Goal: Information Seeking & Learning: Learn about a topic

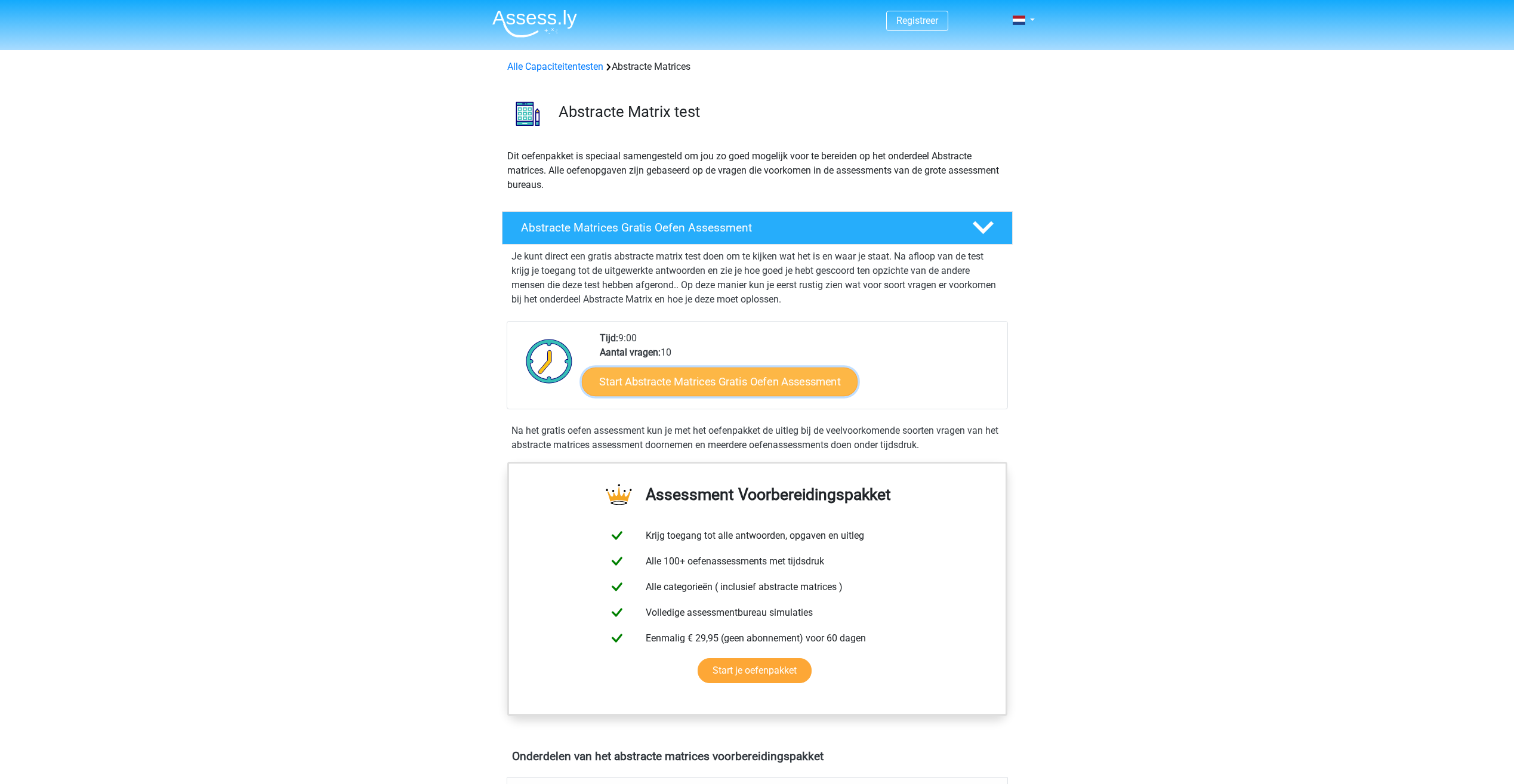
click at [674, 389] on link "Start Abstracte Matrices Gratis Oefen Assessment" at bounding box center [719, 381] width 276 height 28
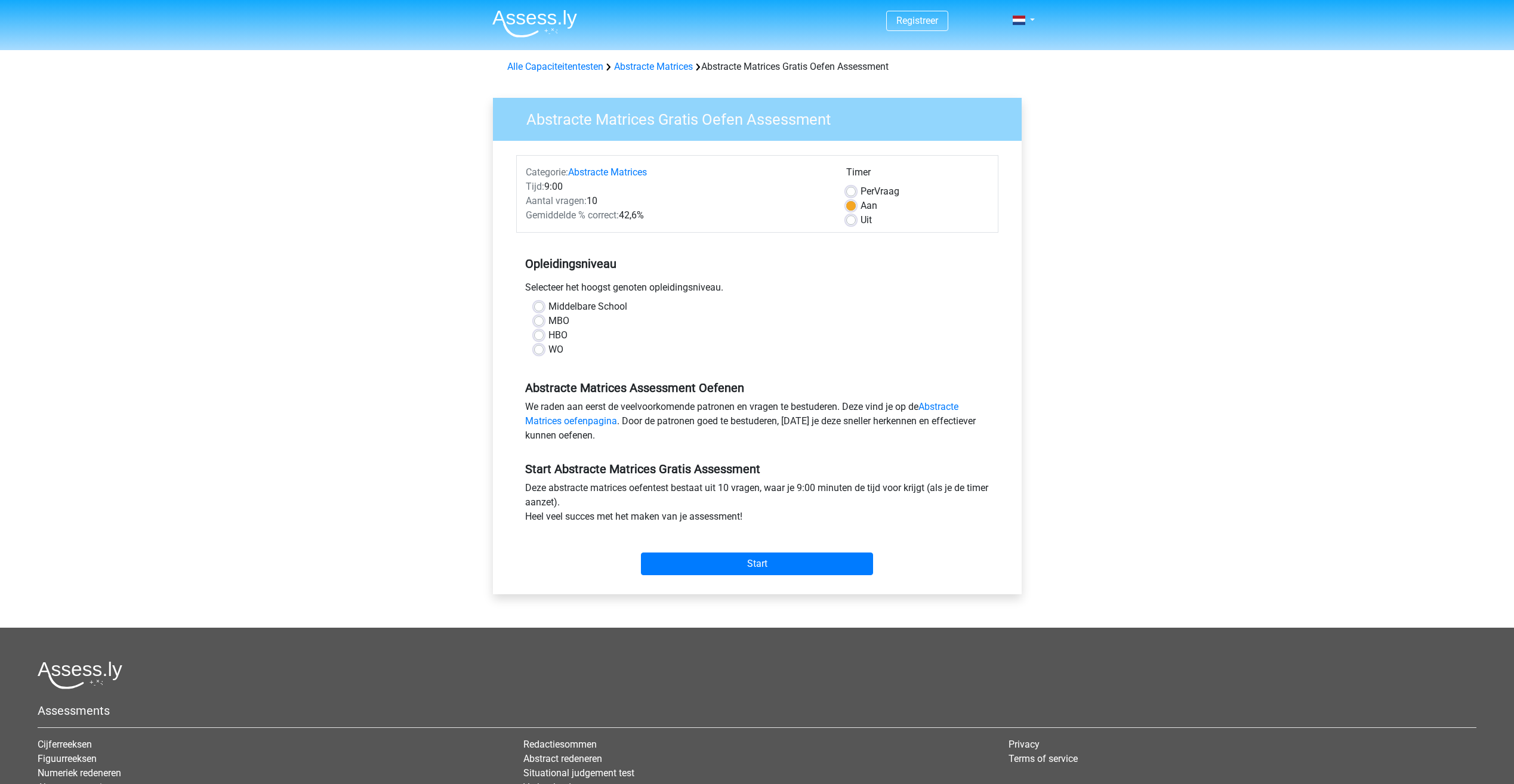
click at [548, 352] on label "WO" at bounding box center [556, 349] width 15 height 15
click at [541, 352] on input "WO" at bounding box center [538, 348] width 9 height 12
radio input "true"
click at [954, 410] on link "Abstracte Matrices oefenpagina" at bounding box center [742, 414] width 433 height 26
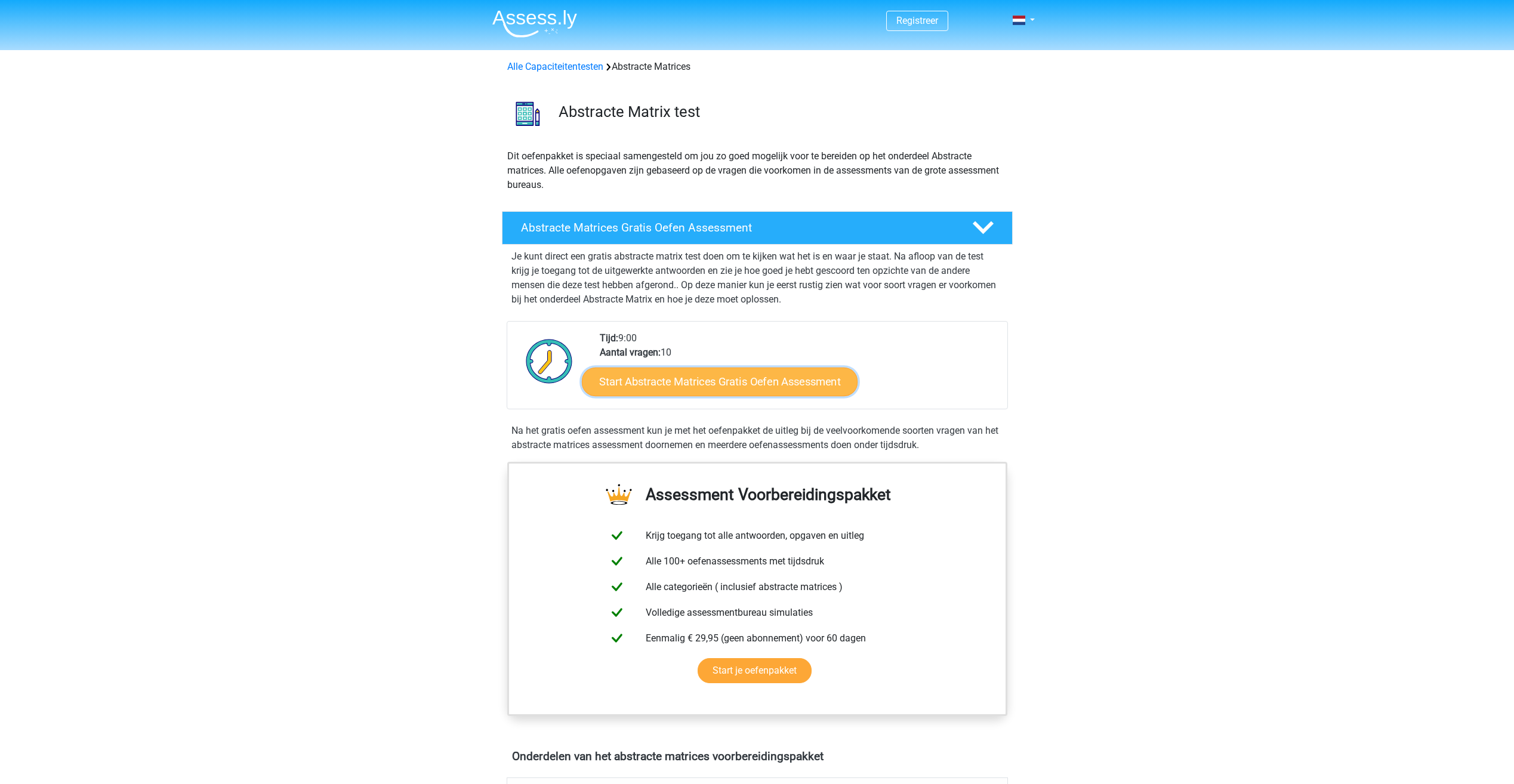
click at [768, 385] on link "Start Abstracte Matrices Gratis Oefen Assessment" at bounding box center [719, 381] width 276 height 28
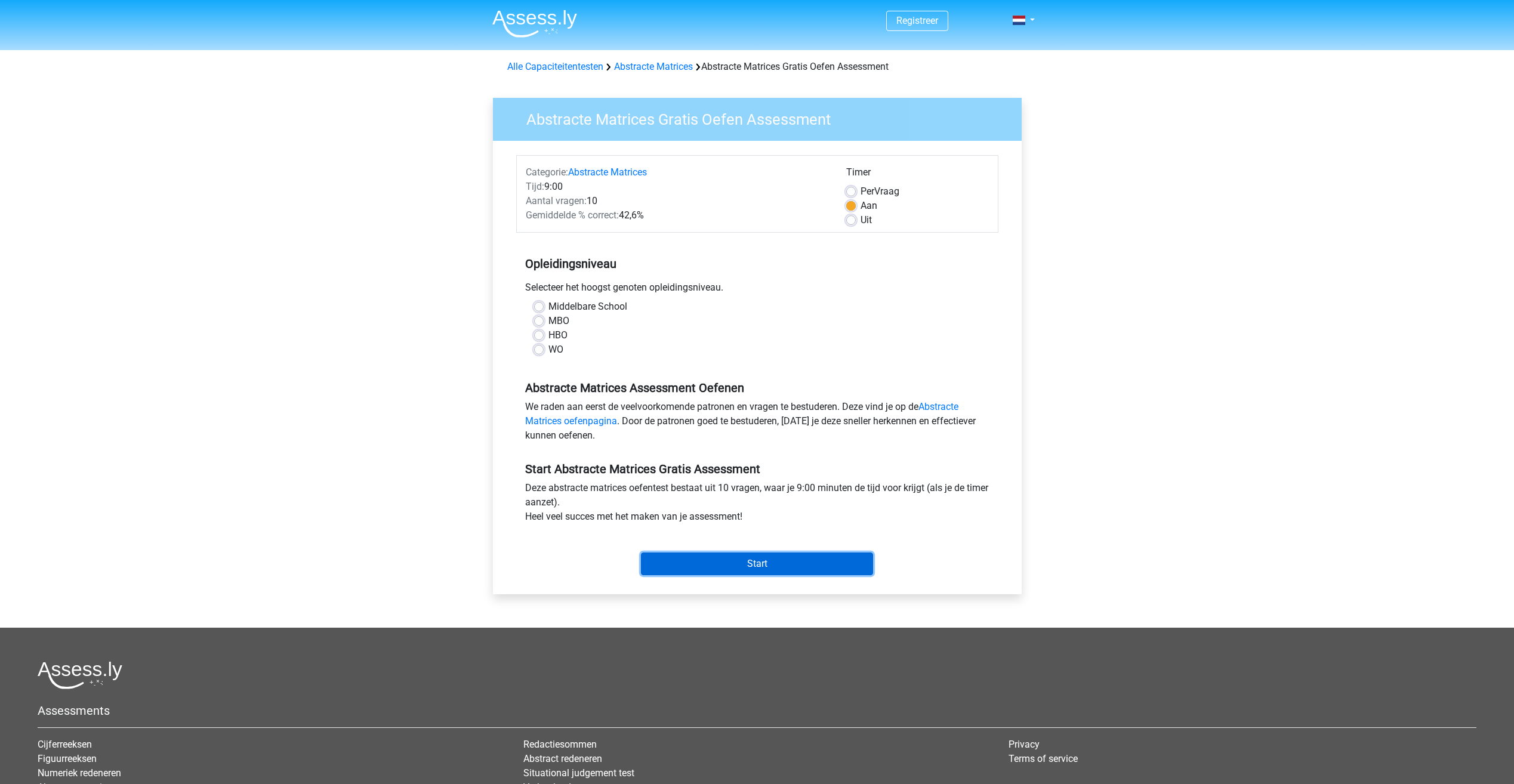
click at [767, 565] on input "Start" at bounding box center [757, 563] width 232 height 23
click at [548, 351] on label "WO" at bounding box center [556, 349] width 15 height 15
click at [534, 351] on input "WO" at bounding box center [538, 348] width 9 height 12
radio input "true"
click at [771, 561] on input "Start" at bounding box center [757, 563] width 232 height 23
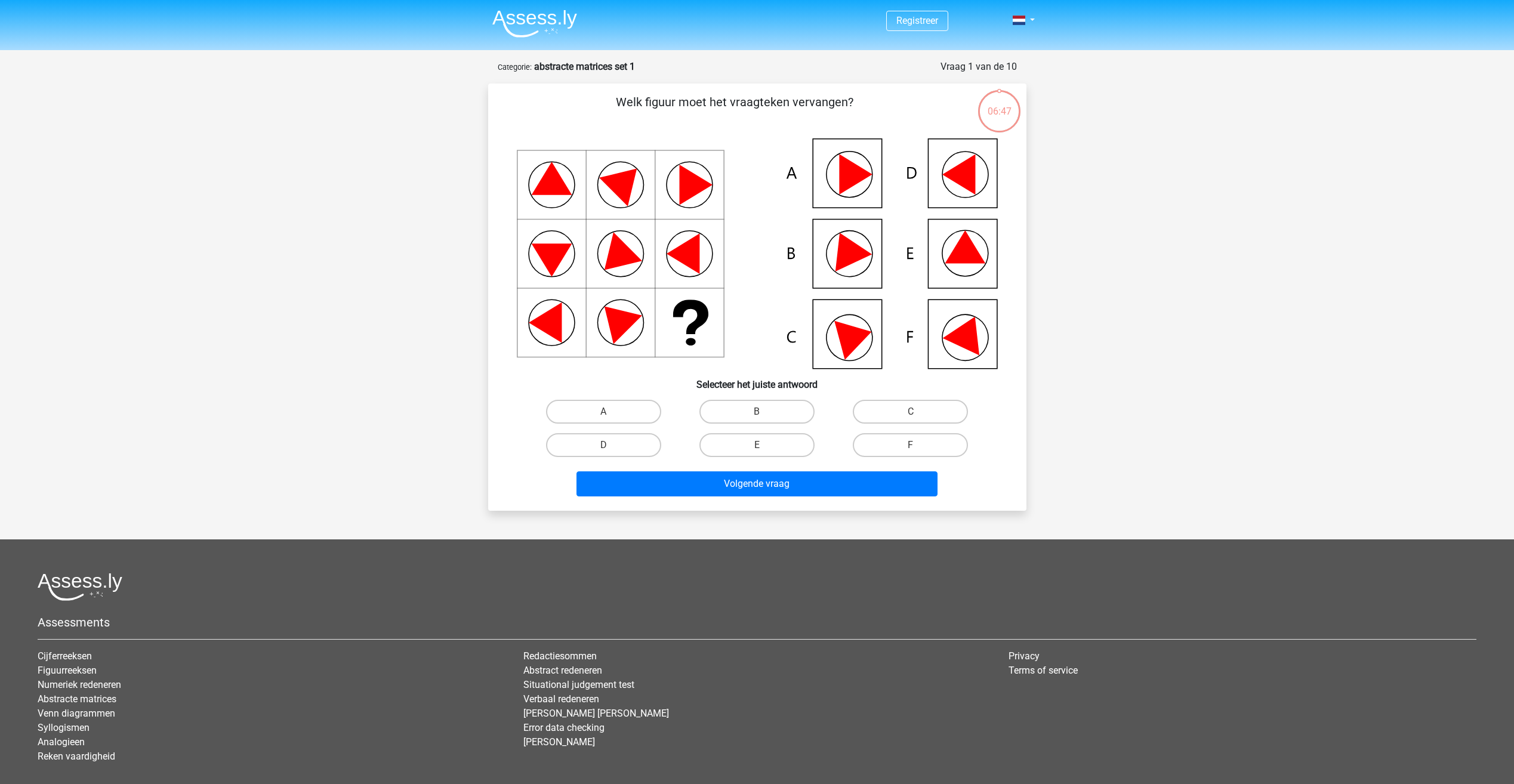
click at [969, 339] on icon at bounding box center [967, 331] width 50 height 47
click at [899, 440] on label "F" at bounding box center [911, 445] width 116 height 24
click at [911, 445] on input "F" at bounding box center [914, 448] width 7 height 7
radio input "true"
click at [773, 480] on button "Volgende vraag" at bounding box center [757, 483] width 361 height 25
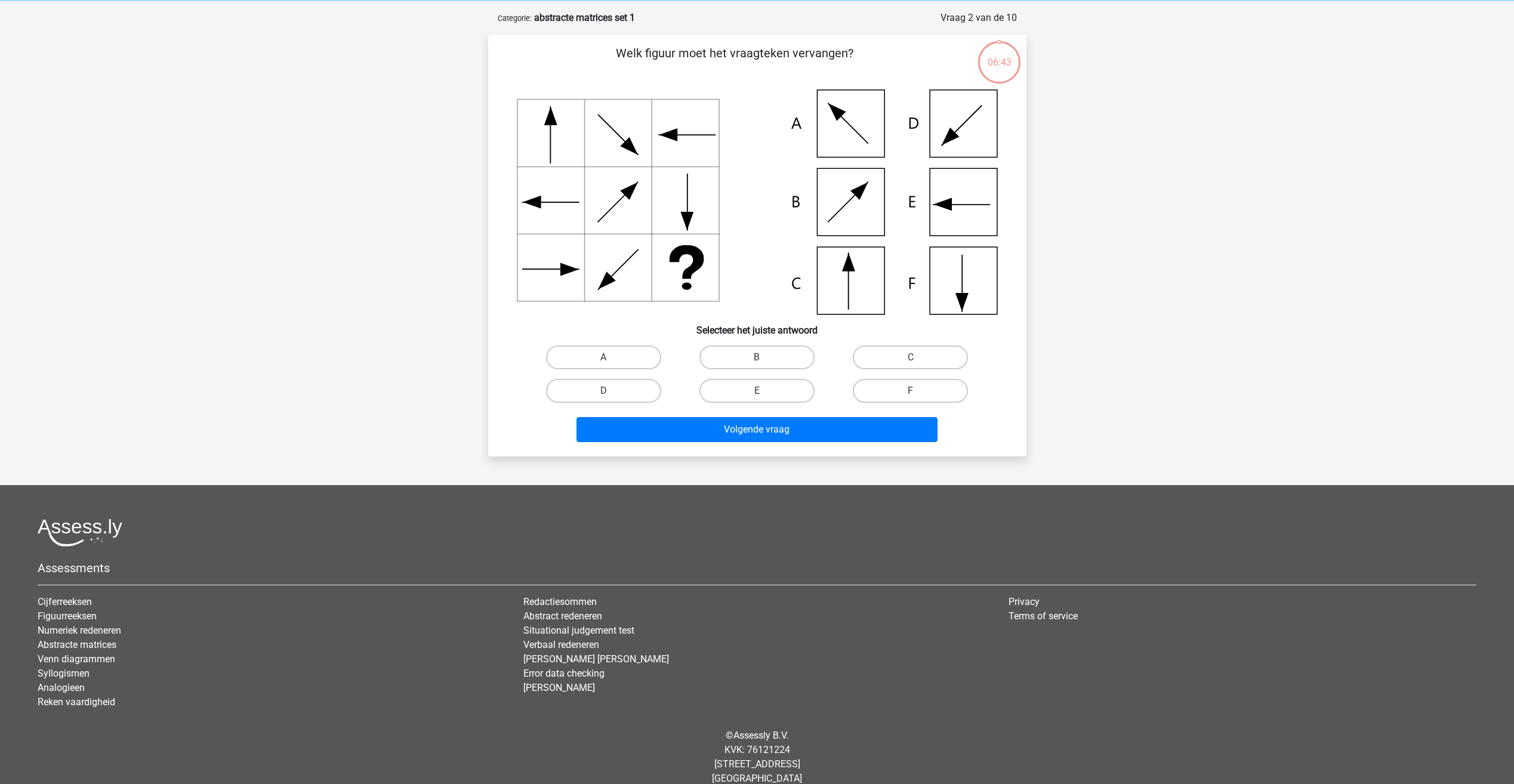
scroll to position [60, 0]
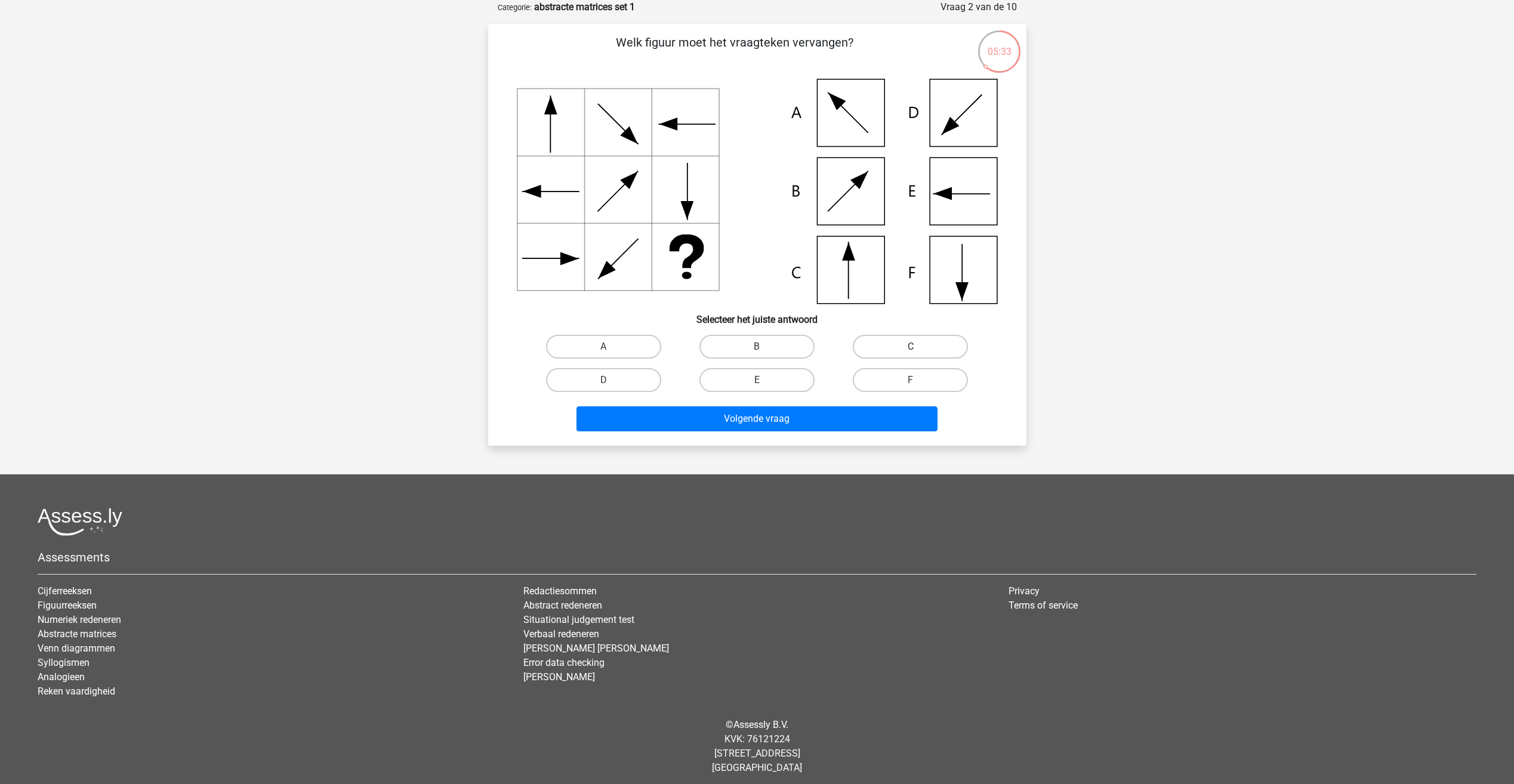
click at [900, 344] on label "C" at bounding box center [911, 347] width 116 height 24
click at [911, 347] on input "C" at bounding box center [914, 350] width 7 height 7
radio input "true"
click at [741, 422] on button "Volgende vraag" at bounding box center [757, 418] width 361 height 25
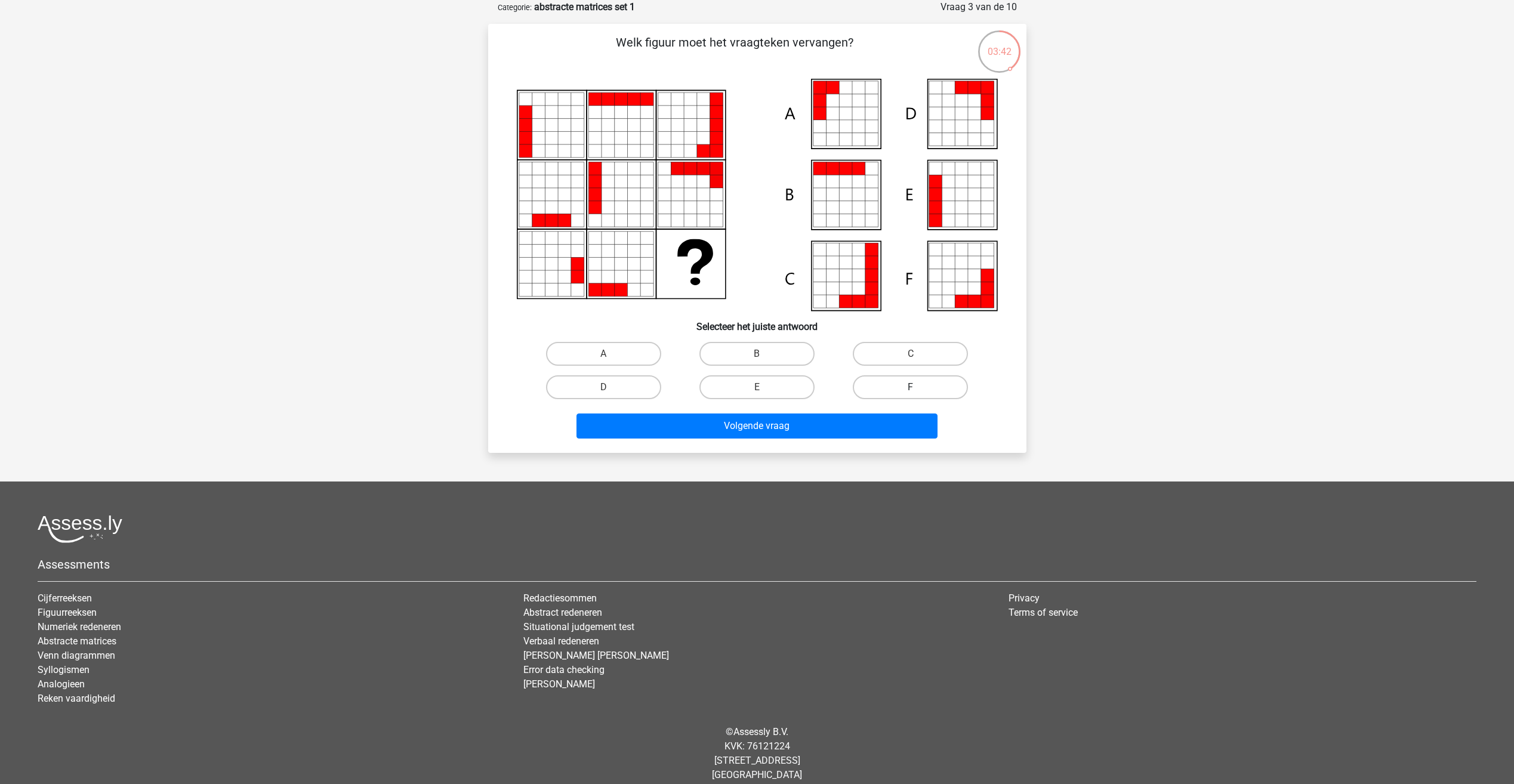
click at [925, 387] on label "F" at bounding box center [911, 387] width 116 height 24
click at [918, 387] on input "F" at bounding box center [914, 391] width 7 height 7
radio input "true"
click at [896, 417] on button "Volgende vraag" at bounding box center [757, 425] width 361 height 25
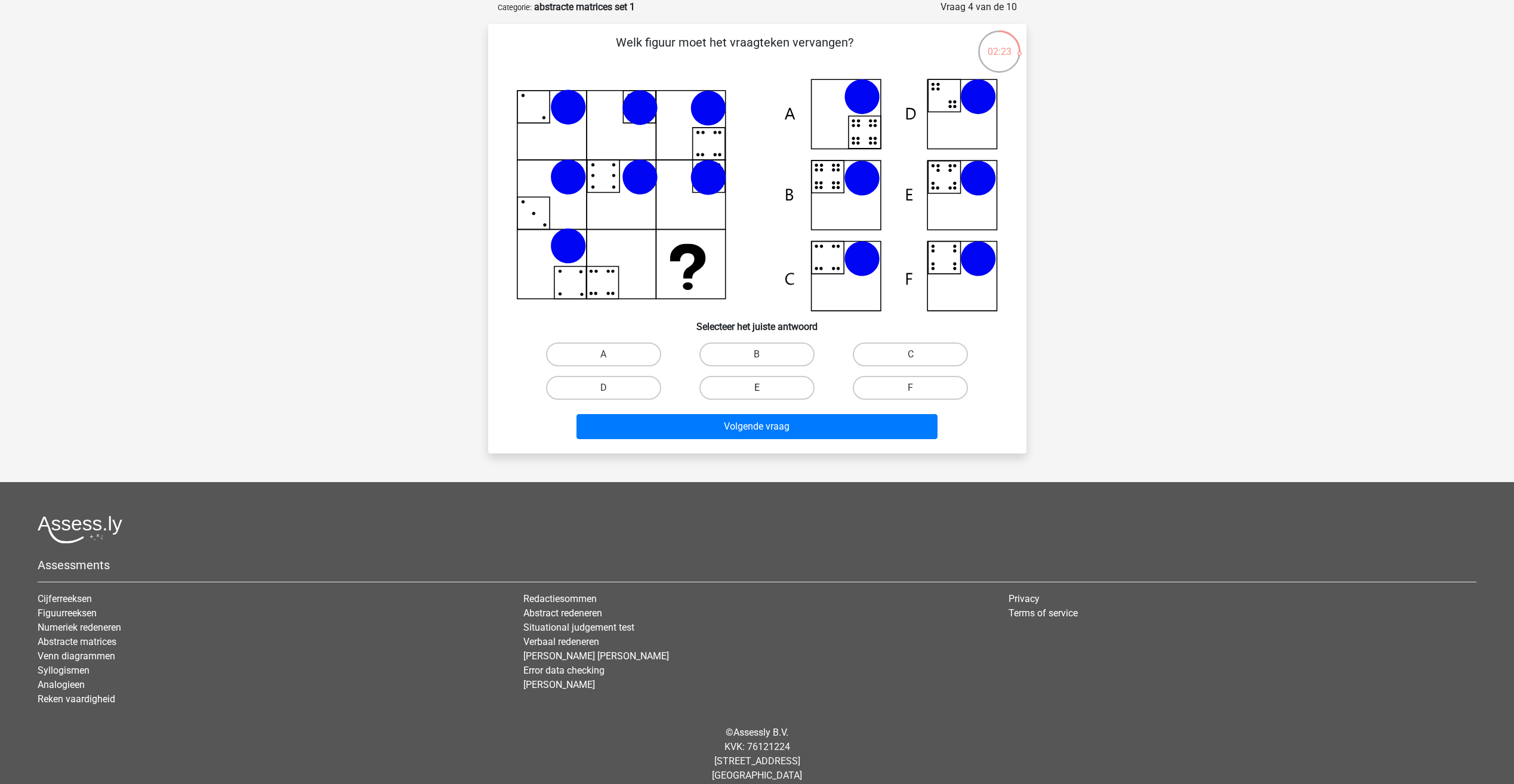
click at [795, 390] on label "E" at bounding box center [757, 388] width 116 height 24
click at [764, 390] on input "E" at bounding box center [760, 392] width 7 height 7
radio input "true"
click at [787, 426] on button "Volgende vraag" at bounding box center [757, 426] width 361 height 25
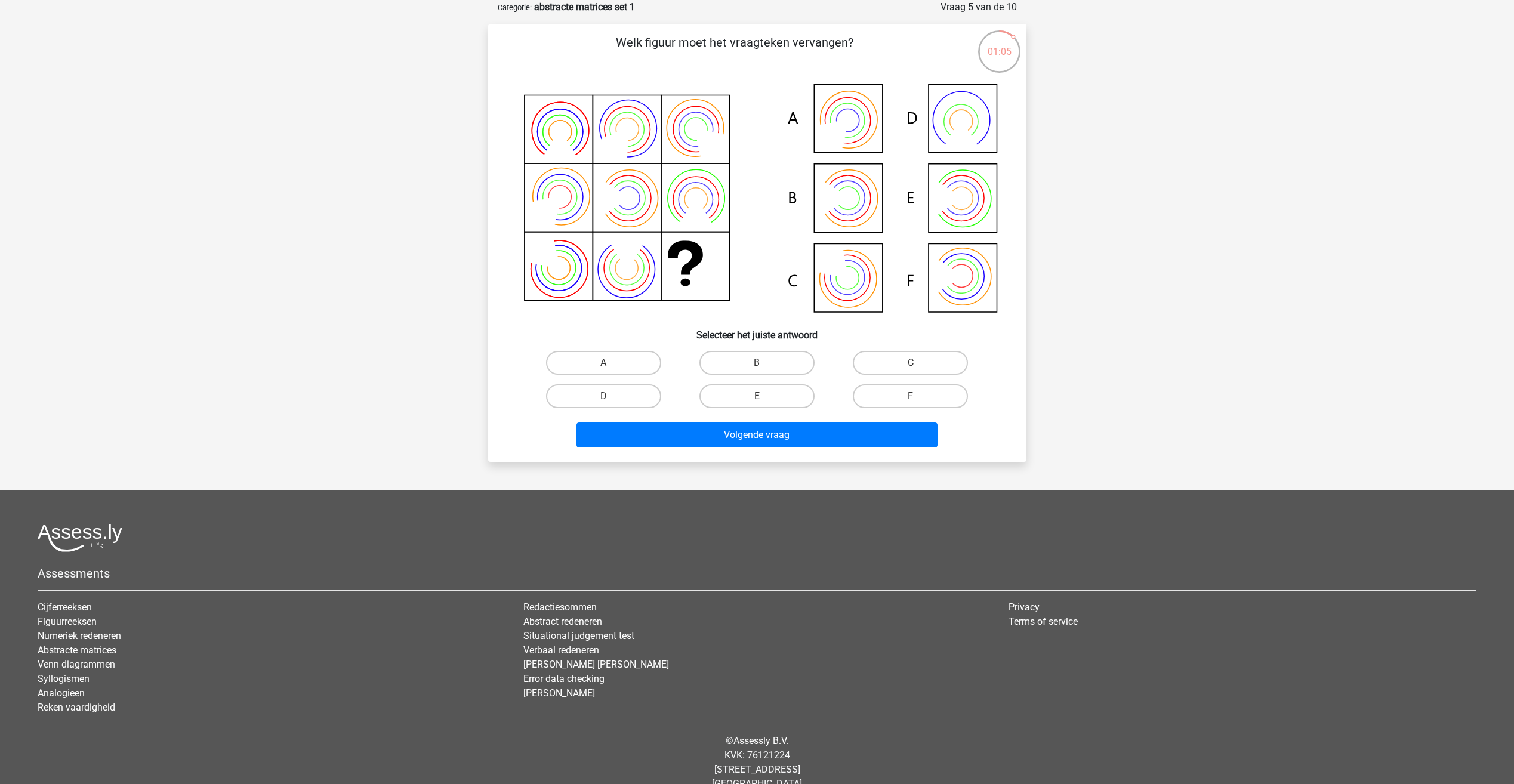
click at [609, 363] on input "A" at bounding box center [607, 367] width 7 height 7
radio input "true"
click at [791, 436] on button "Volgende vraag" at bounding box center [757, 435] width 361 height 25
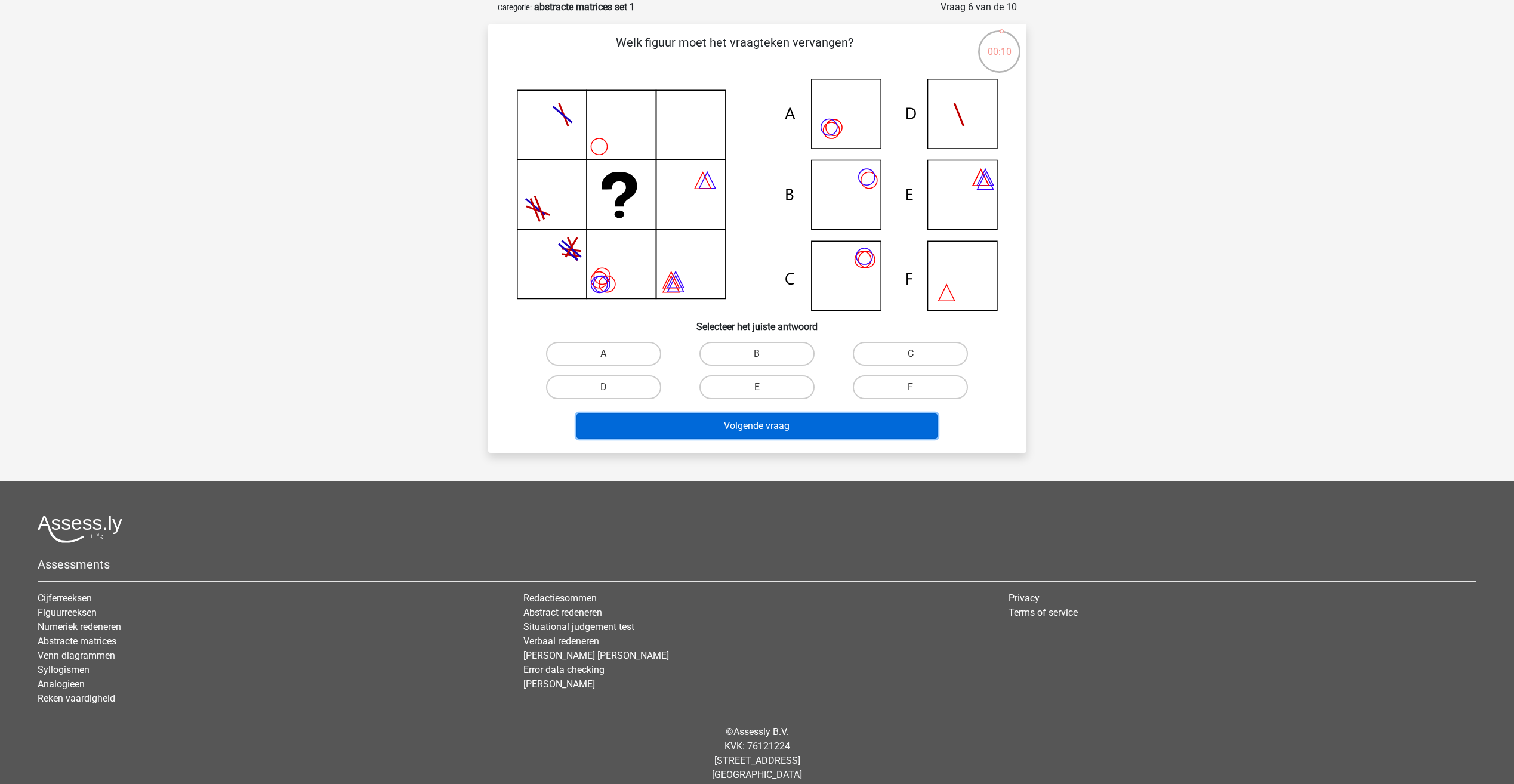
click at [796, 427] on button "Volgende vraag" at bounding box center [757, 425] width 361 height 25
click at [442, 356] on div "Registreer Nederlands English" at bounding box center [757, 369] width 1514 height 856
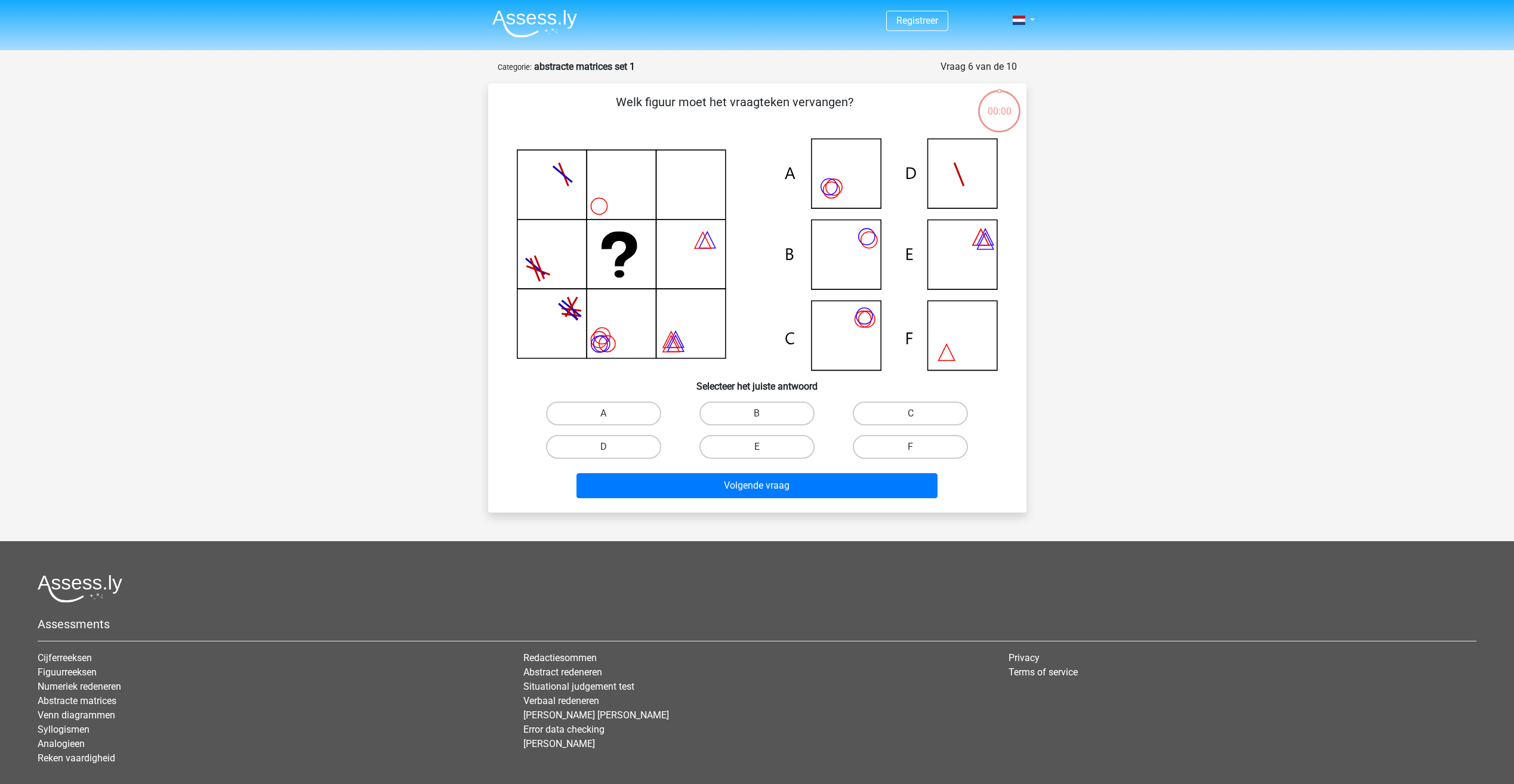
scroll to position [60, 0]
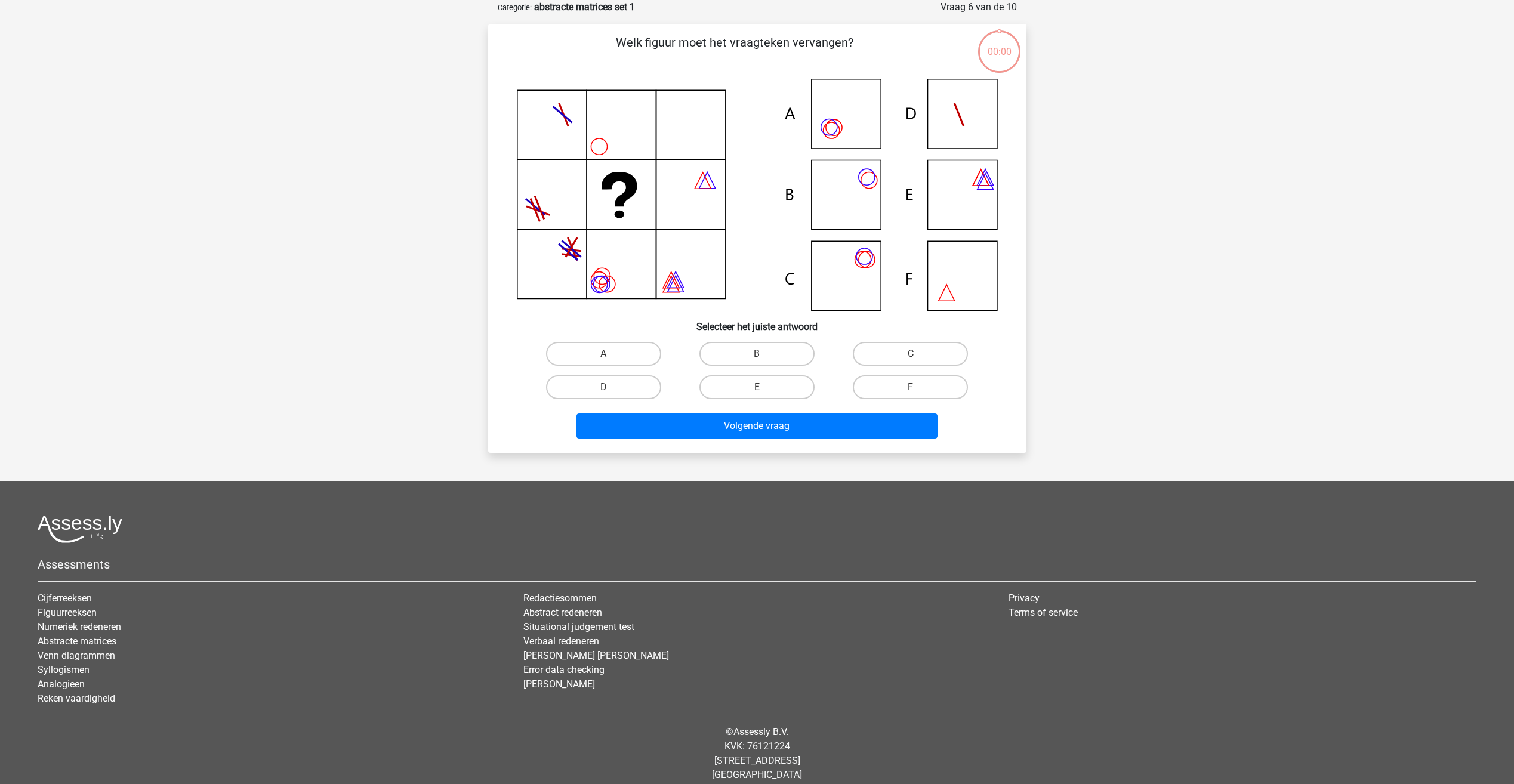
click at [879, 180] on icon at bounding box center [757, 194] width 481 height 232
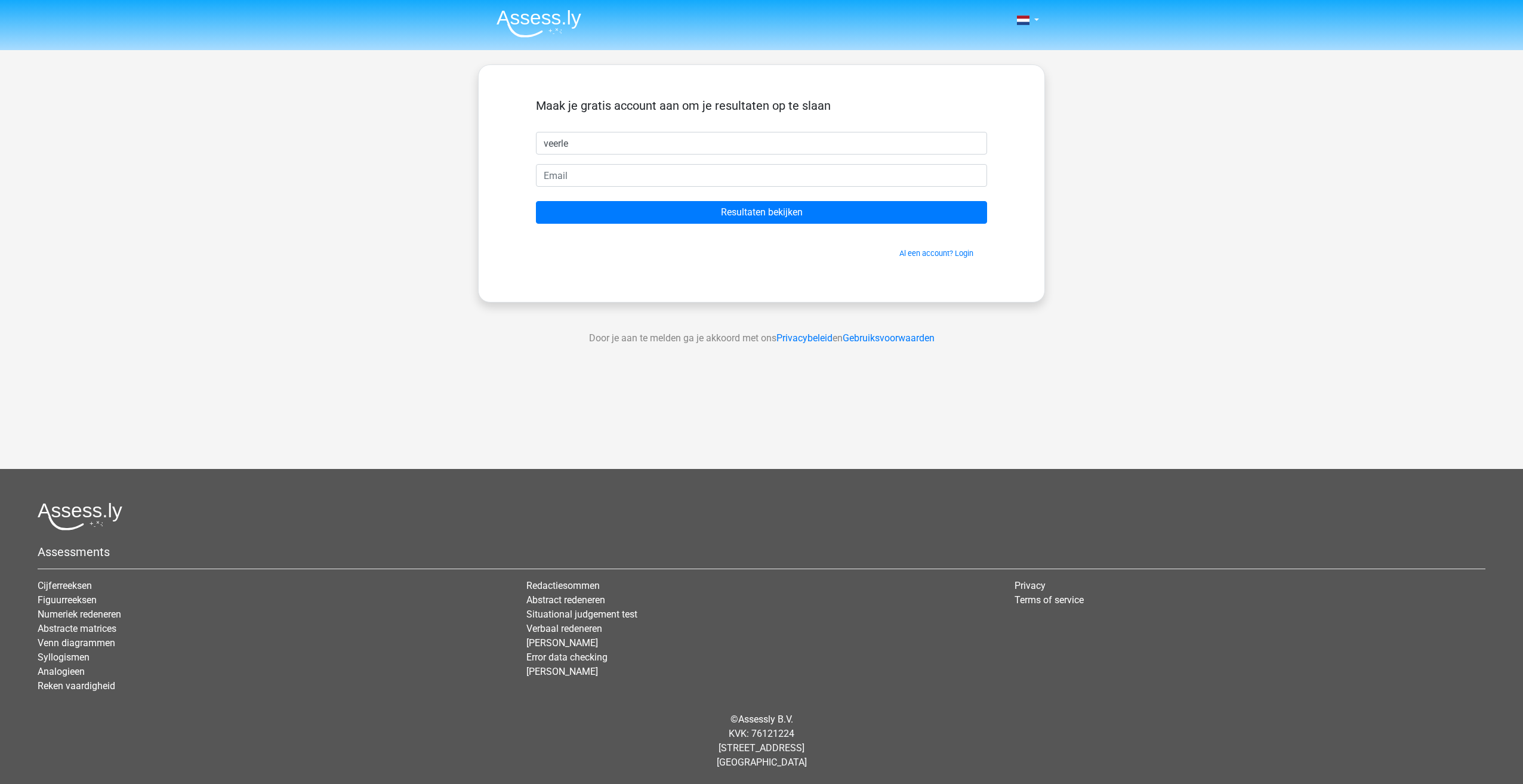
type input "veerle"
click at [560, 180] on input "email" at bounding box center [762, 175] width 451 height 23
click at [755, 206] on input "Resultaten bekijken" at bounding box center [762, 212] width 451 height 23
click at [622, 179] on input "claes" at bounding box center [762, 175] width 451 height 23
drag, startPoint x: 622, startPoint y: 179, endPoint x: 555, endPoint y: 165, distance: 68.4
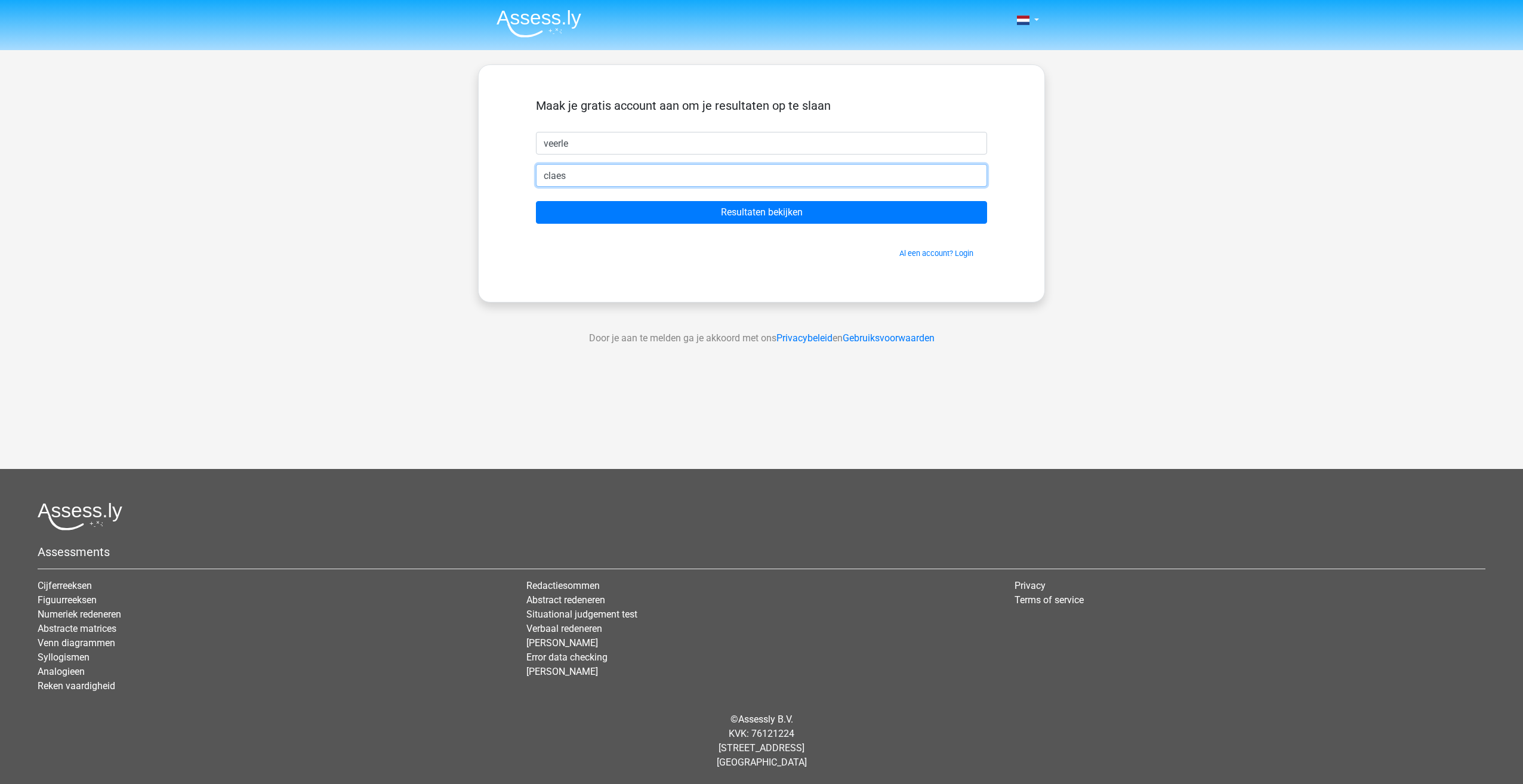
click at [555, 165] on input "claes" at bounding box center [762, 175] width 451 height 23
type input "[EMAIL_ADDRESS][DOMAIN_NAME]"
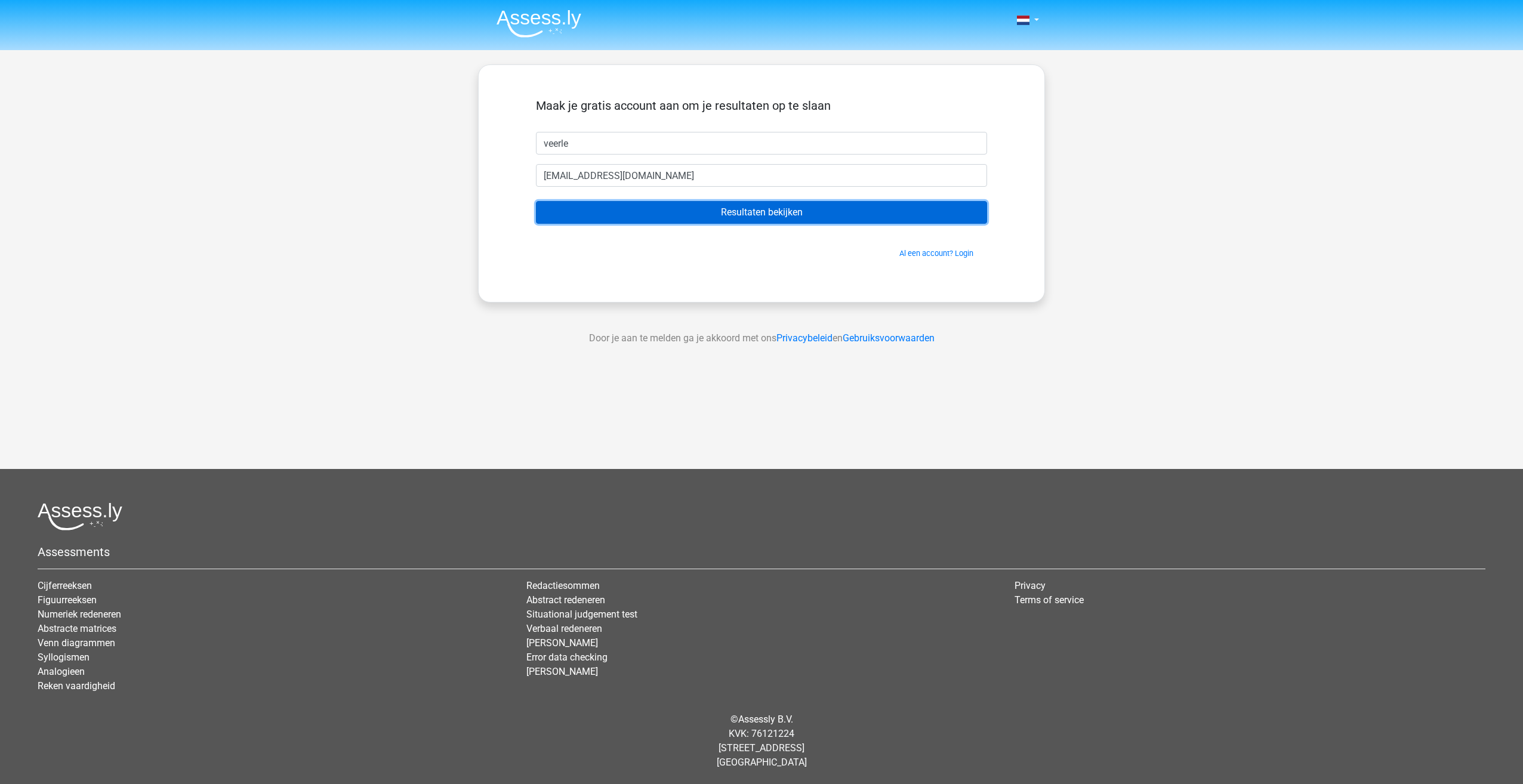
click at [768, 215] on input "Resultaten bekijken" at bounding box center [762, 212] width 451 height 23
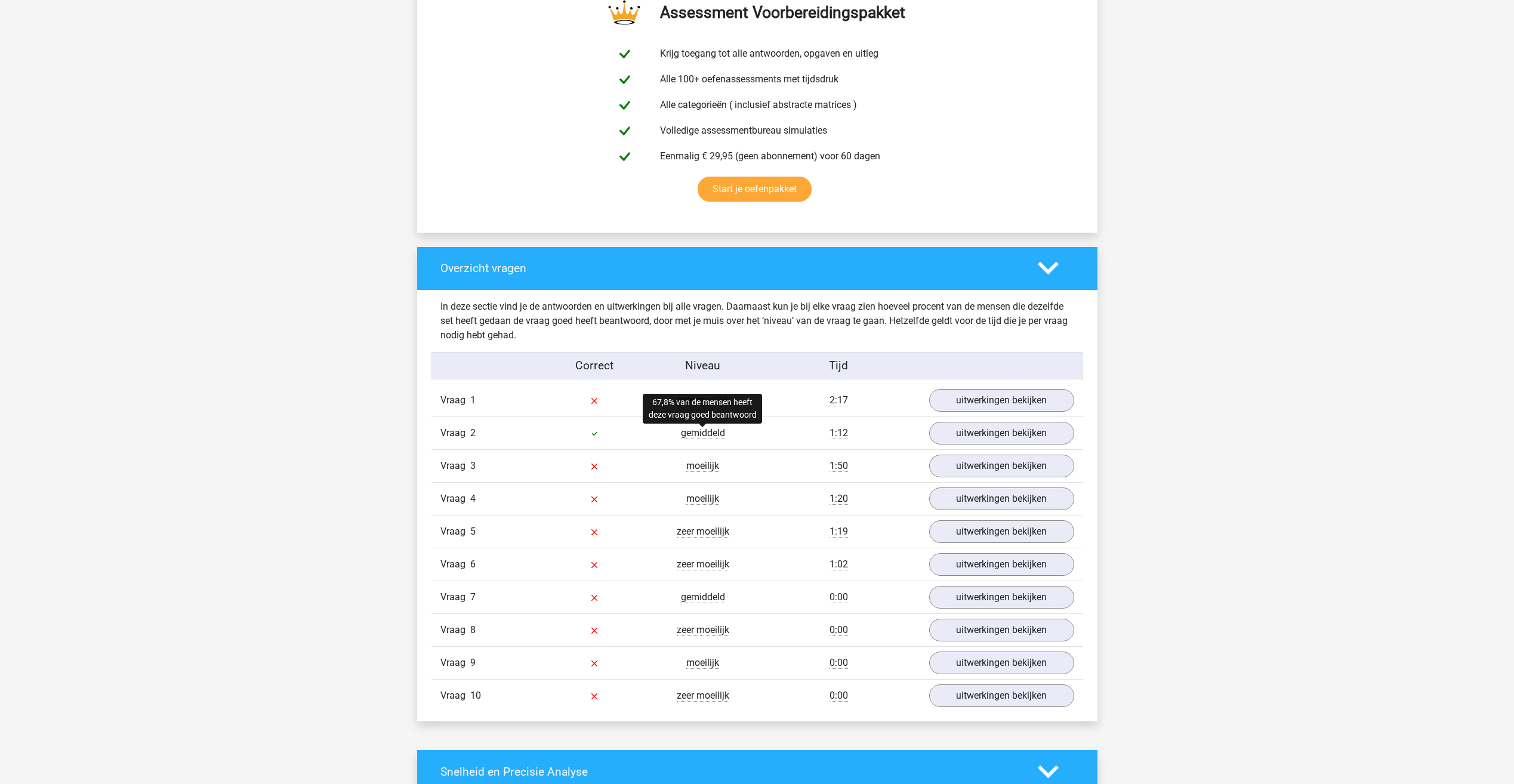
scroll to position [657, 0]
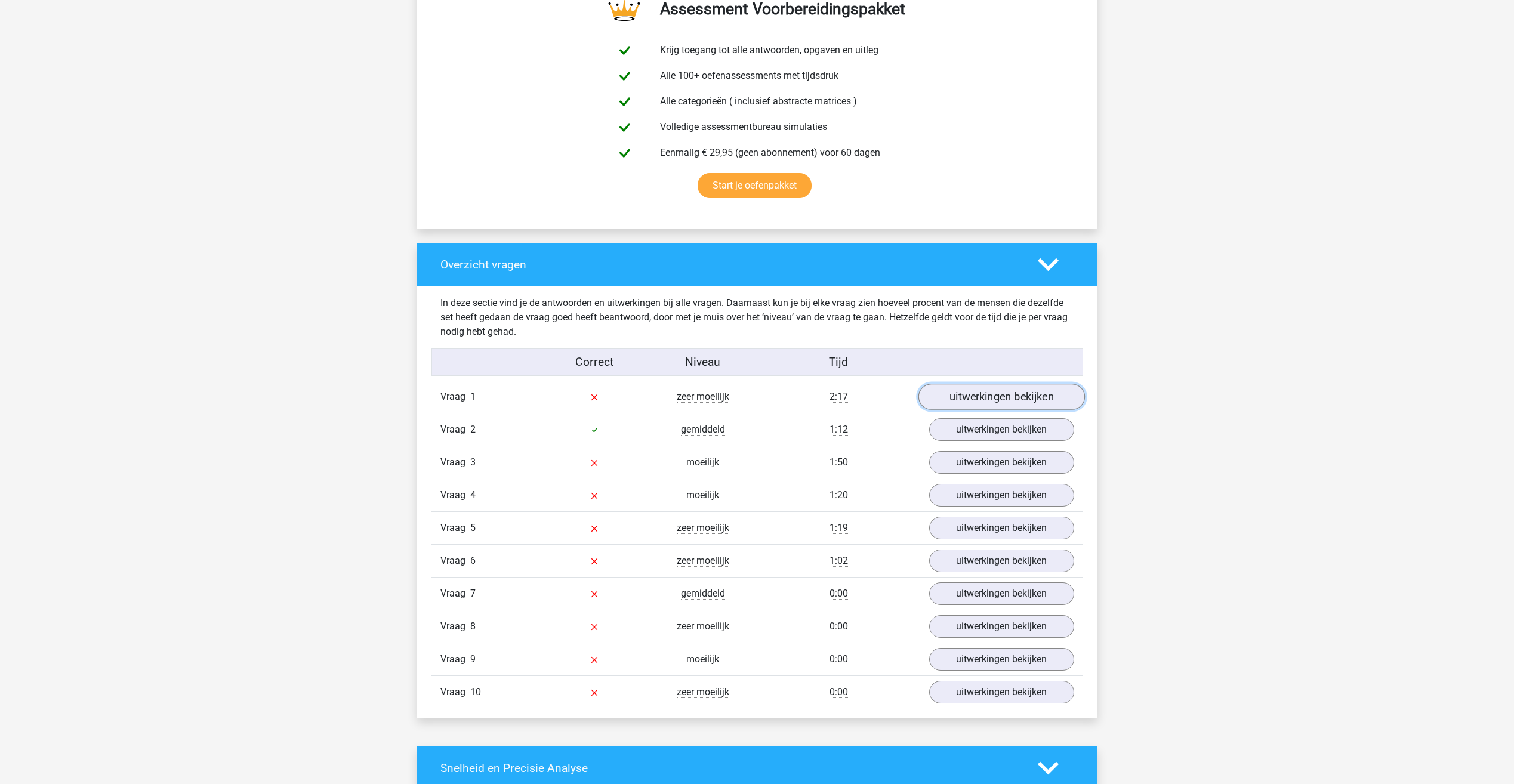
click at [1007, 389] on link "uitwerkingen bekijken" at bounding box center [1001, 397] width 167 height 27
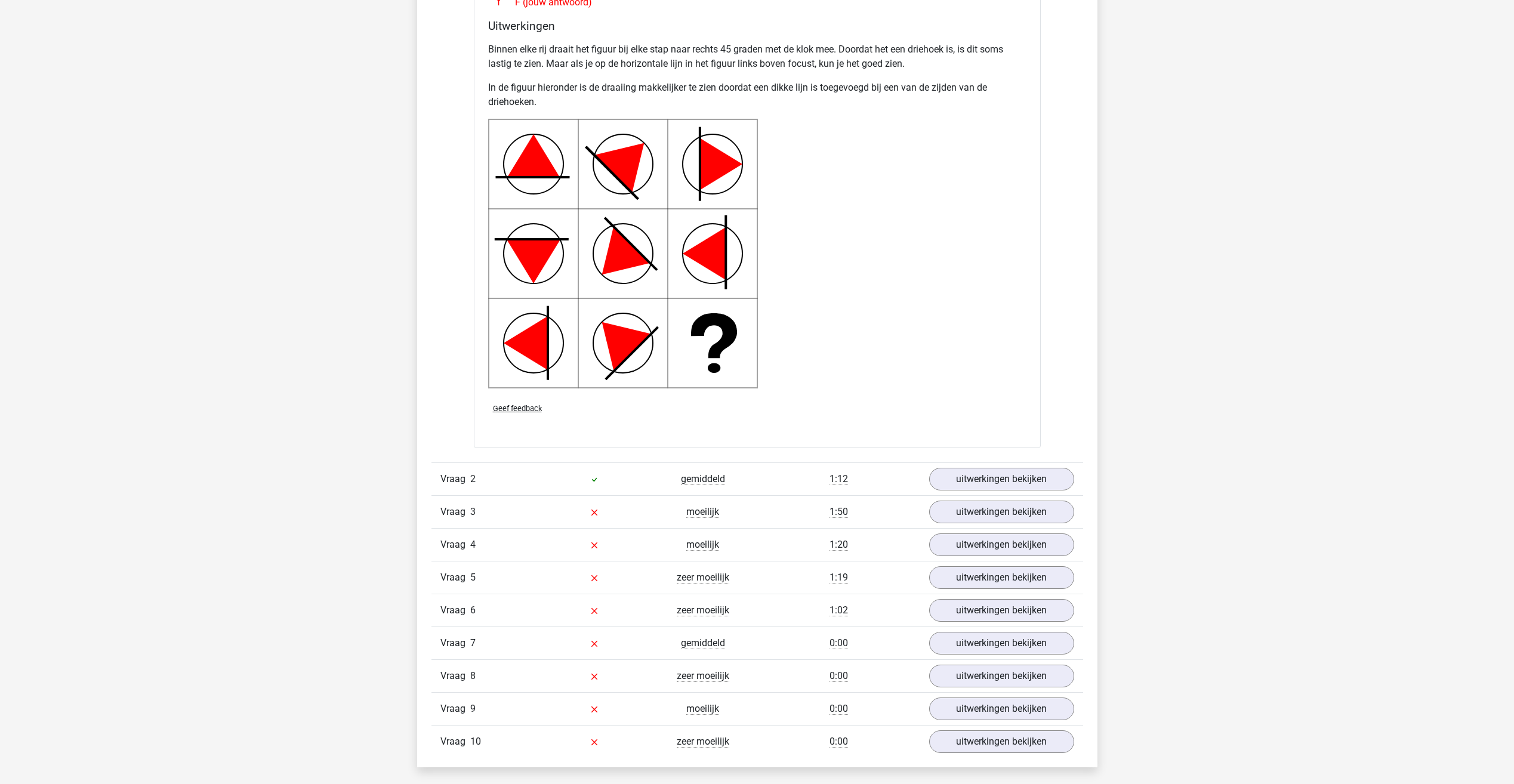
scroll to position [1492, 0]
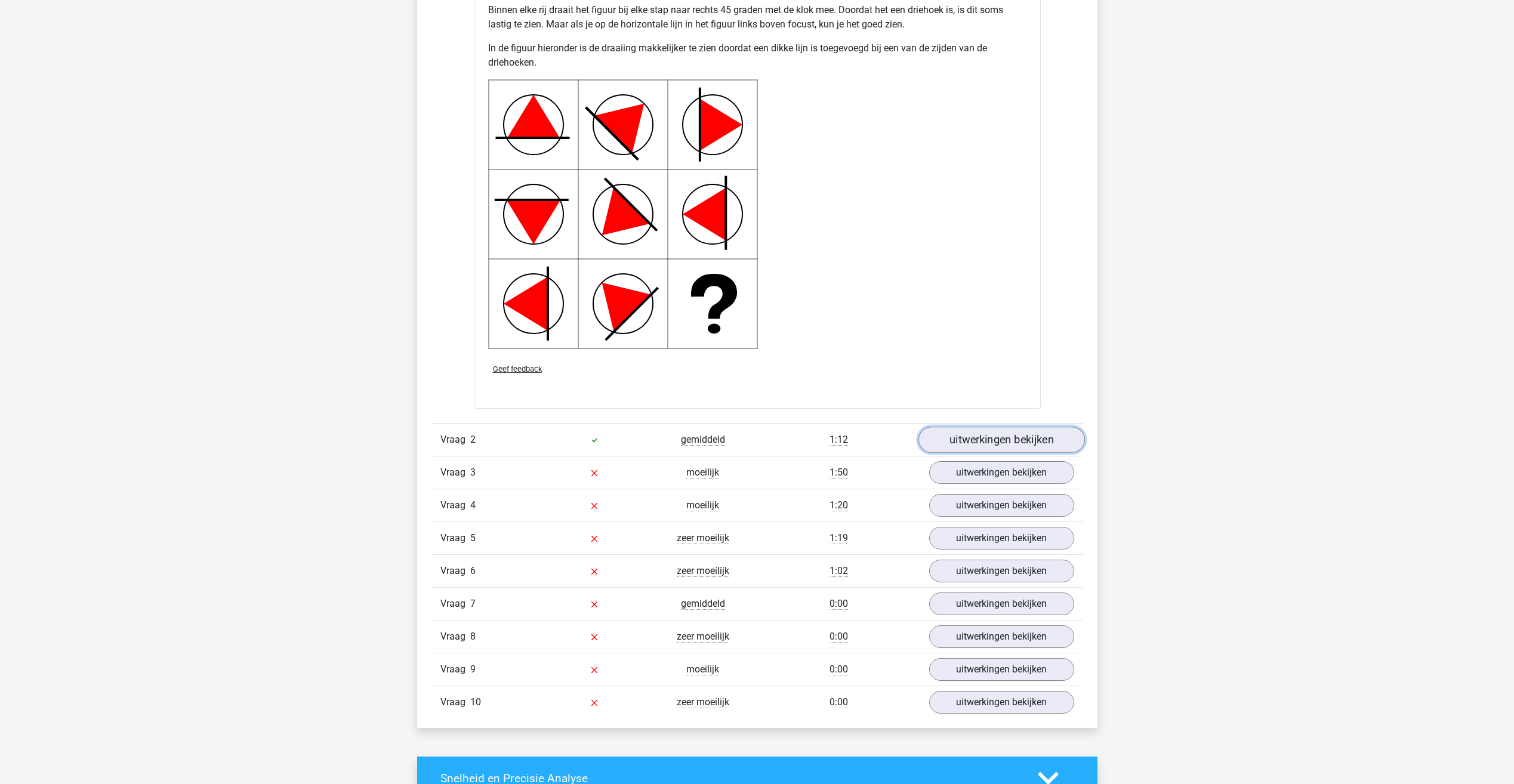
click at [1053, 441] on link "uitwerkingen bekijken" at bounding box center [1001, 440] width 167 height 27
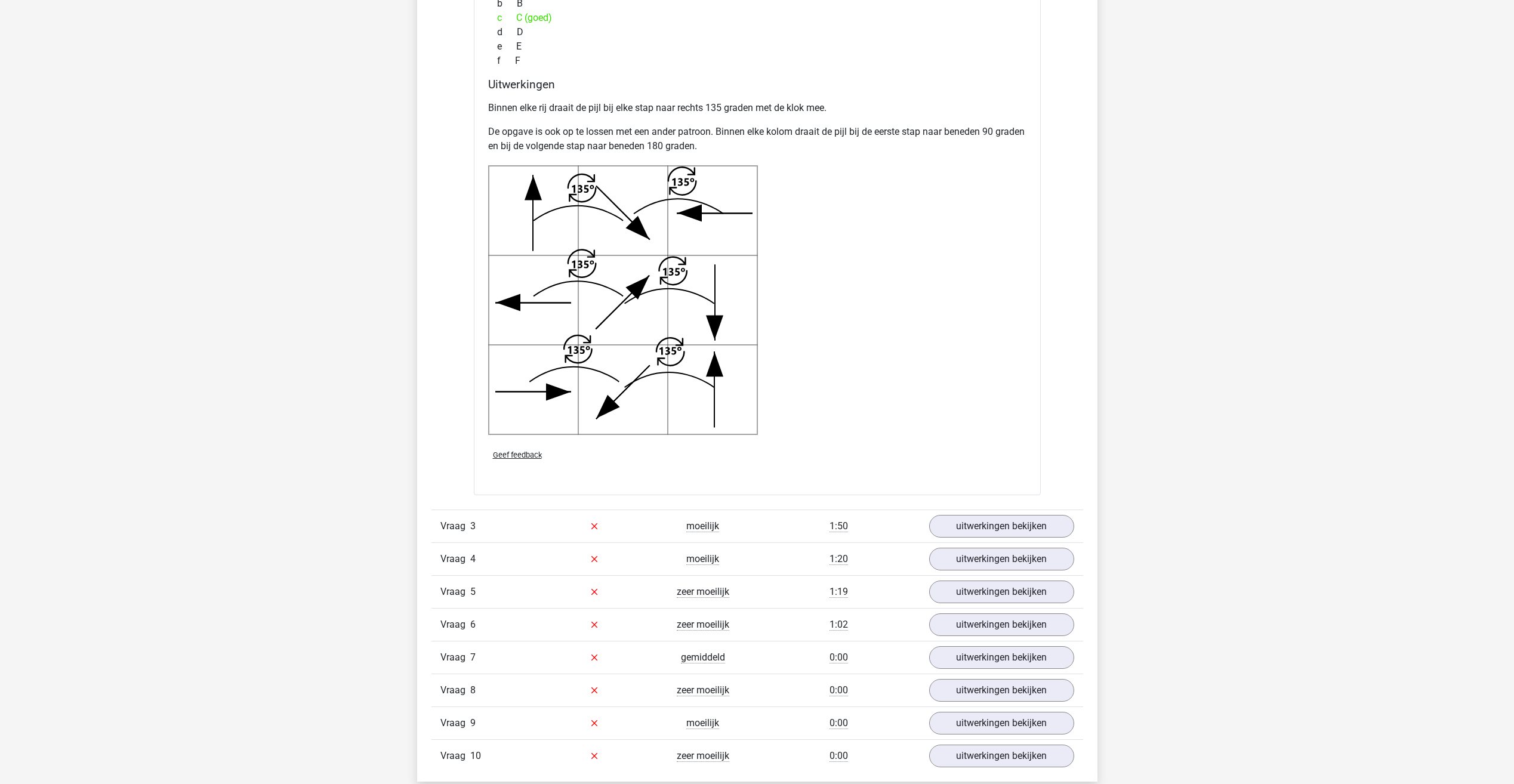
scroll to position [2267, 0]
click at [1000, 528] on link "uitwerkingen bekijken" at bounding box center [1001, 525] width 167 height 27
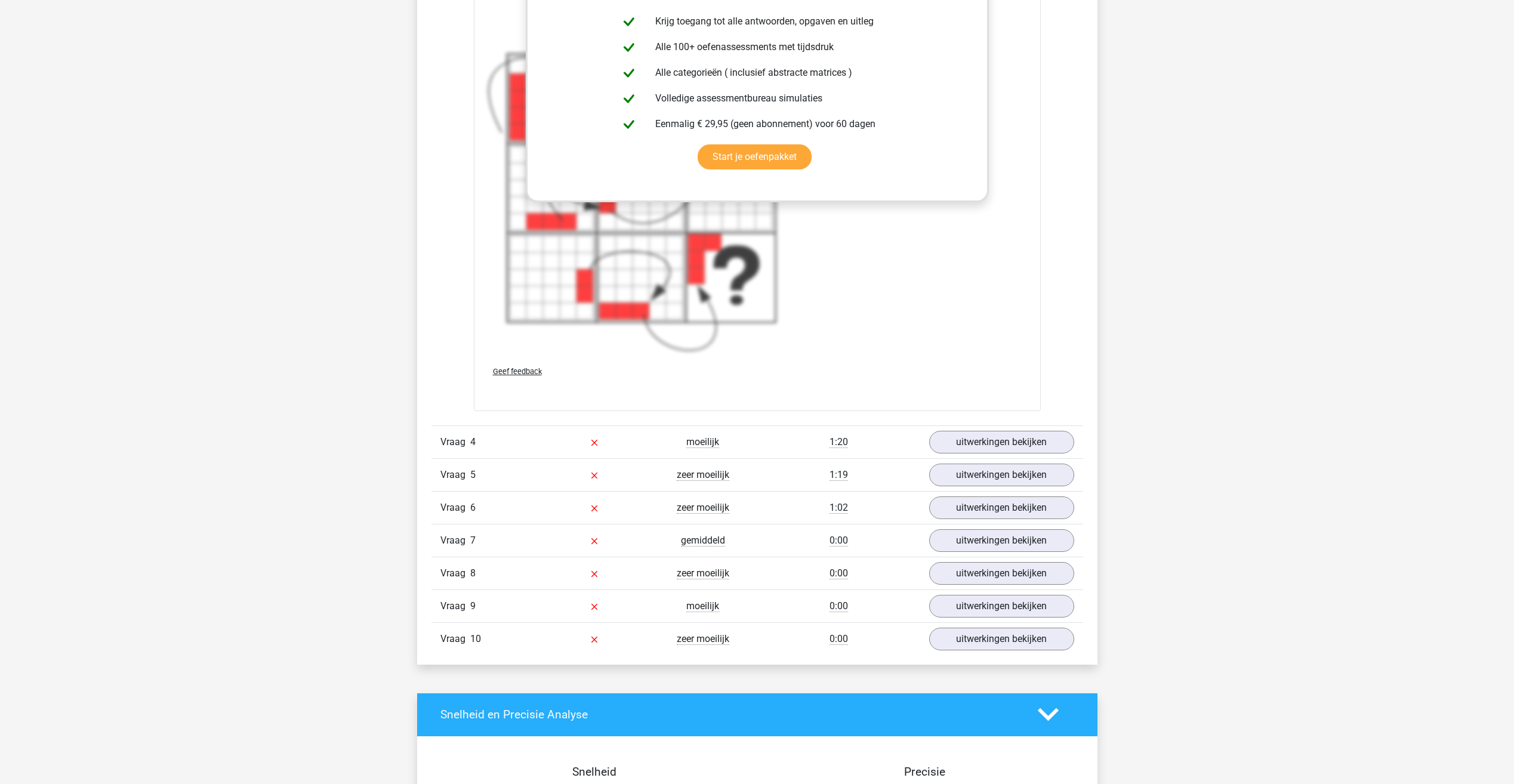
scroll to position [3341, 0]
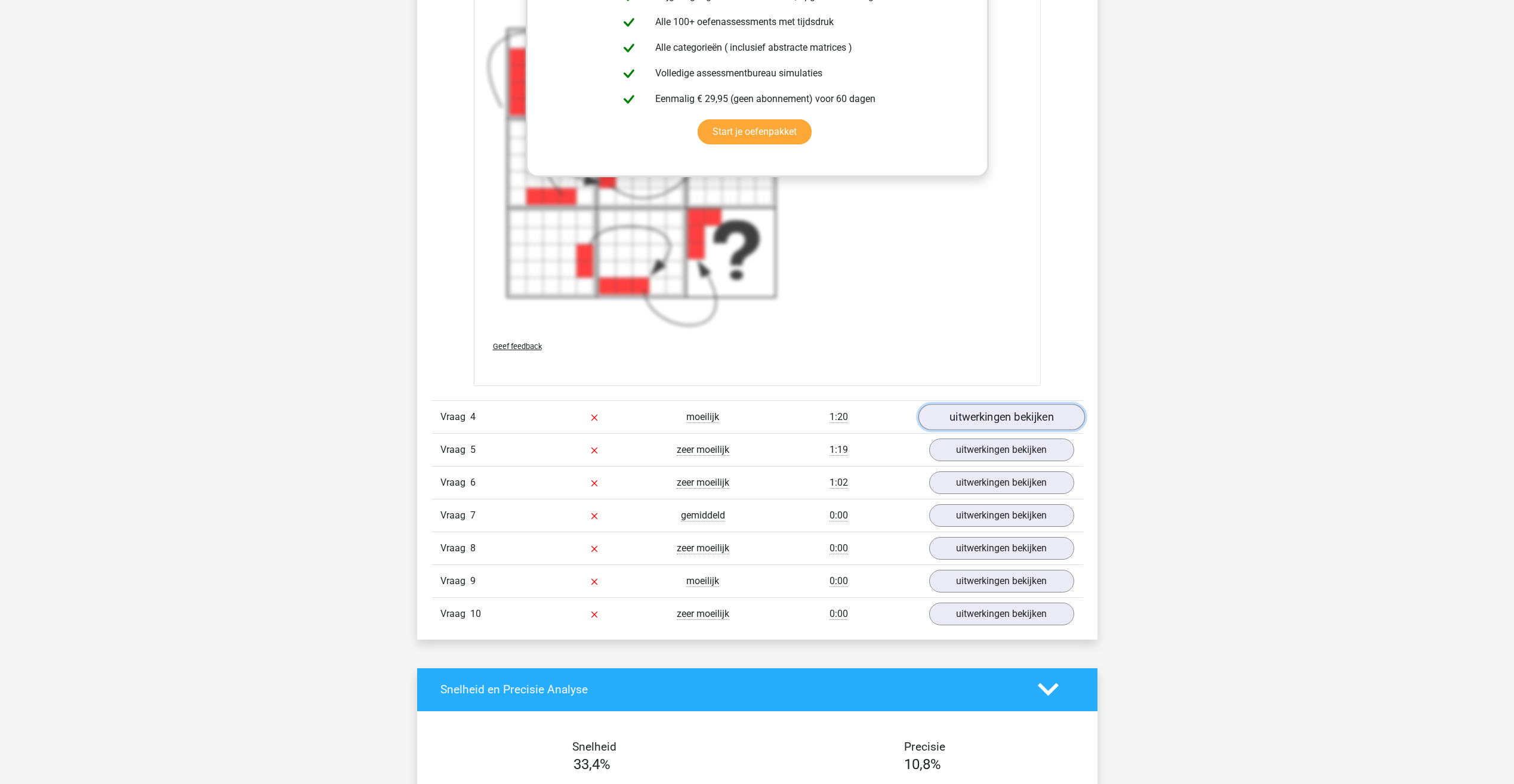
click at [1028, 408] on link "uitwerkingen bekijken" at bounding box center [1001, 416] width 167 height 27
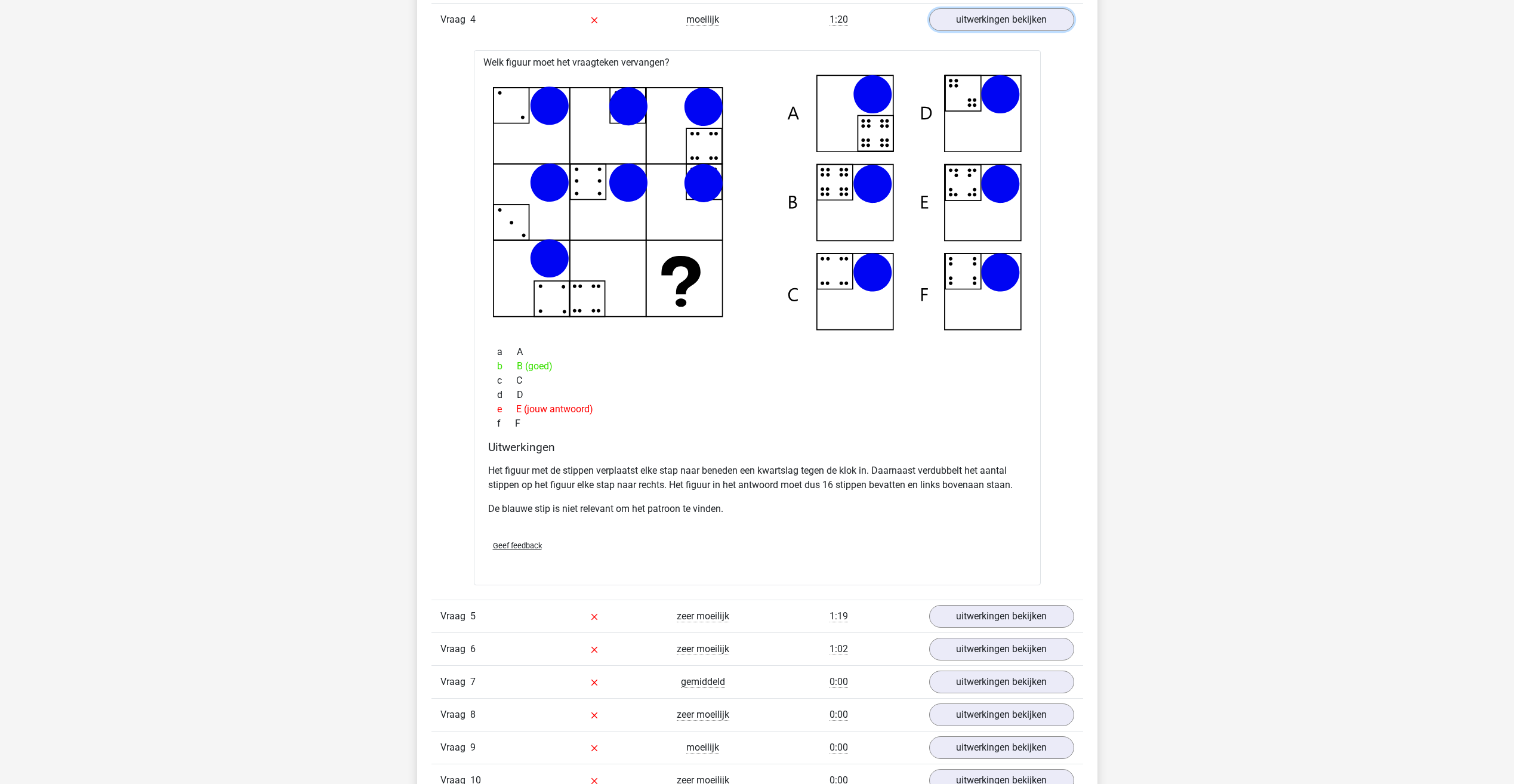
scroll to position [3759, 0]
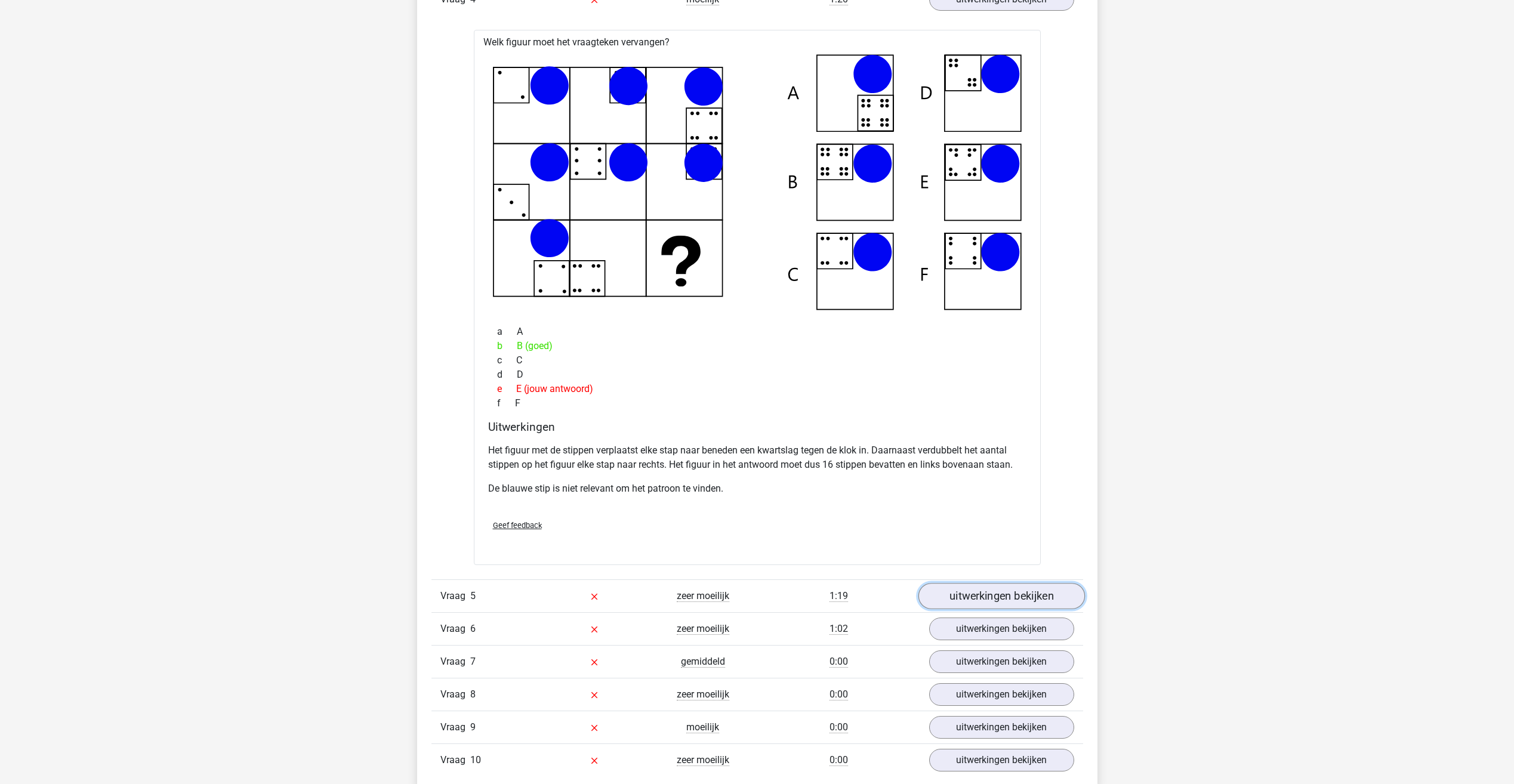
click at [1015, 601] on link "uitwerkingen bekijken" at bounding box center [1001, 596] width 167 height 27
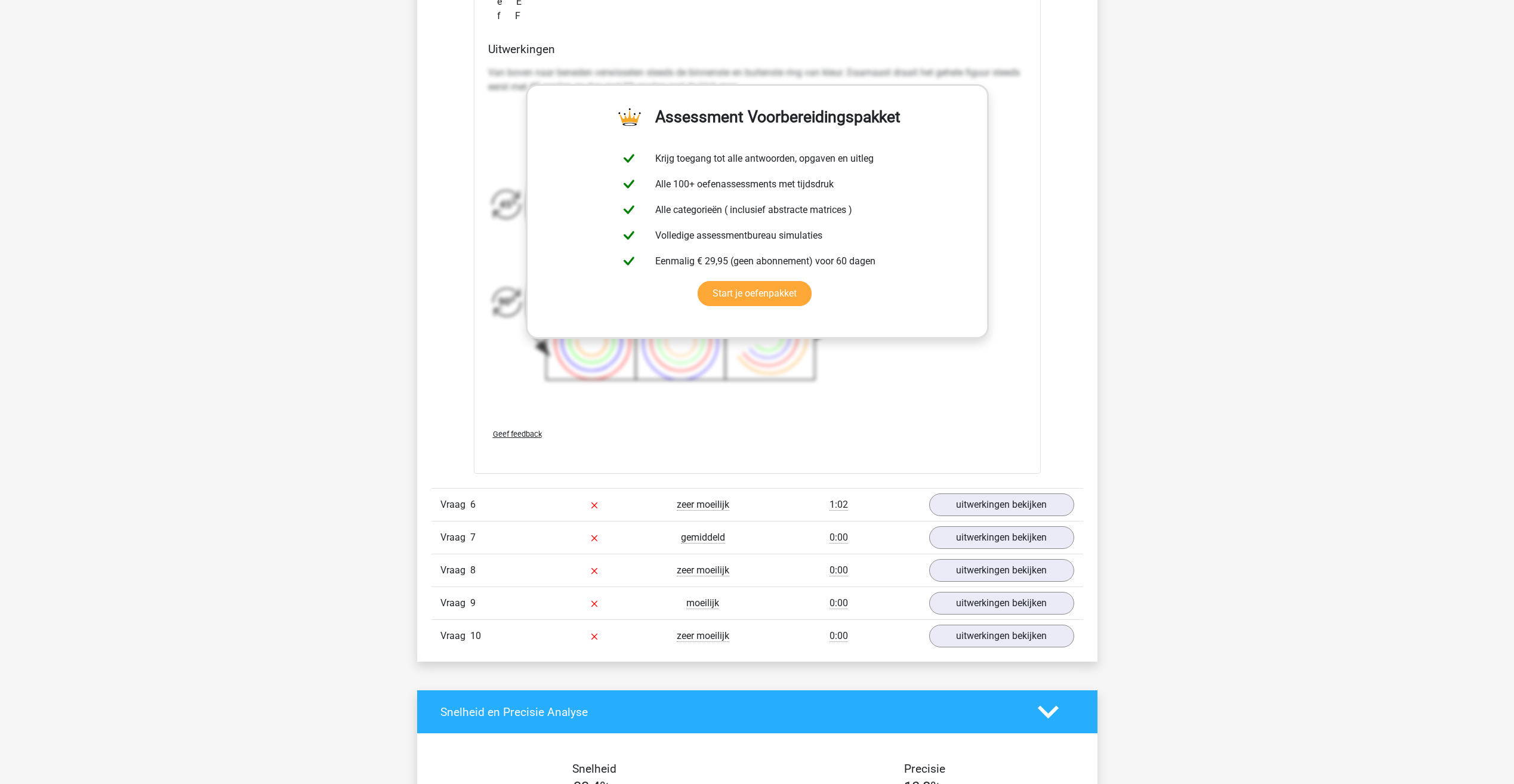
scroll to position [4773, 0]
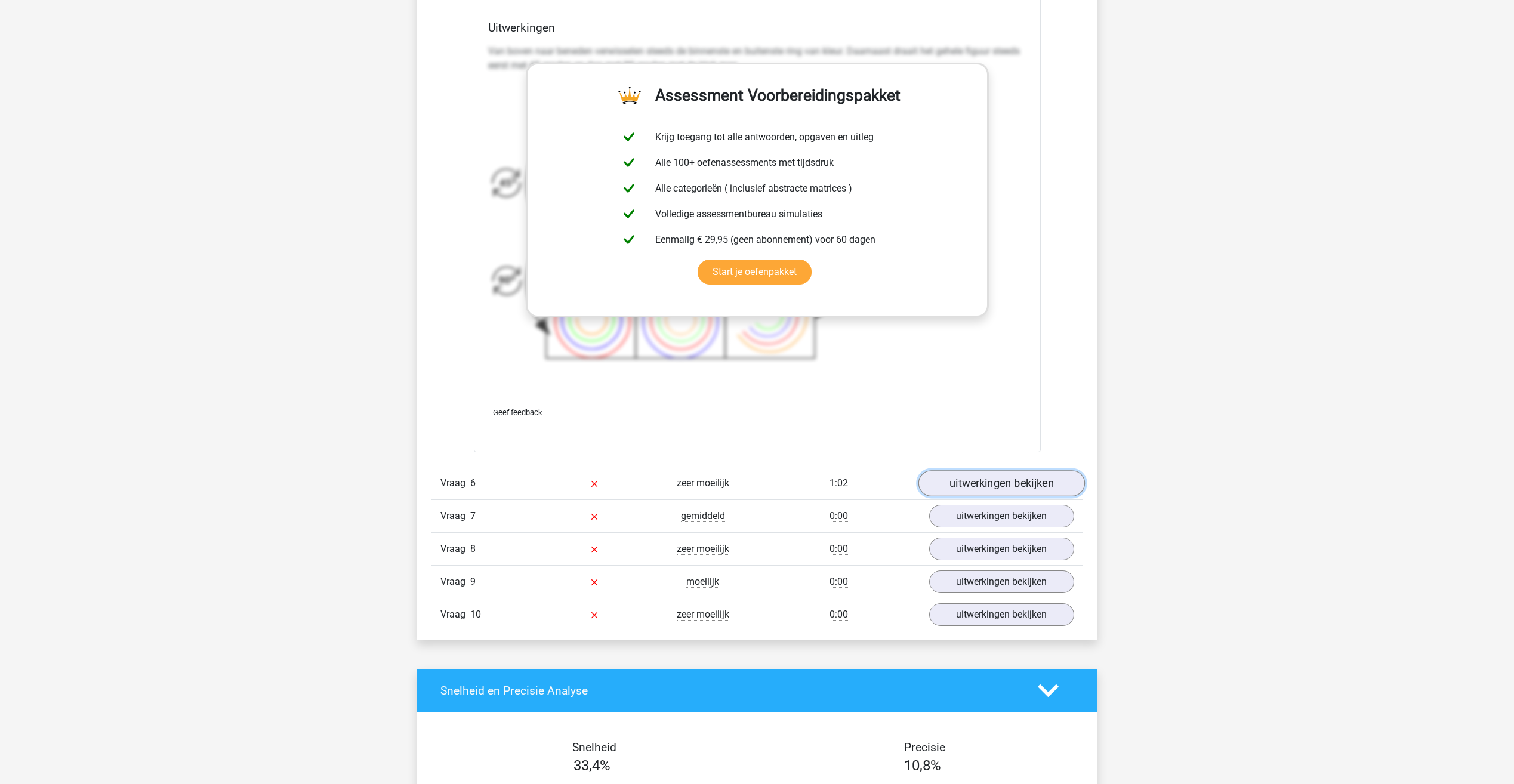
click at [1000, 483] on link "uitwerkingen bekijken" at bounding box center [1001, 483] width 167 height 27
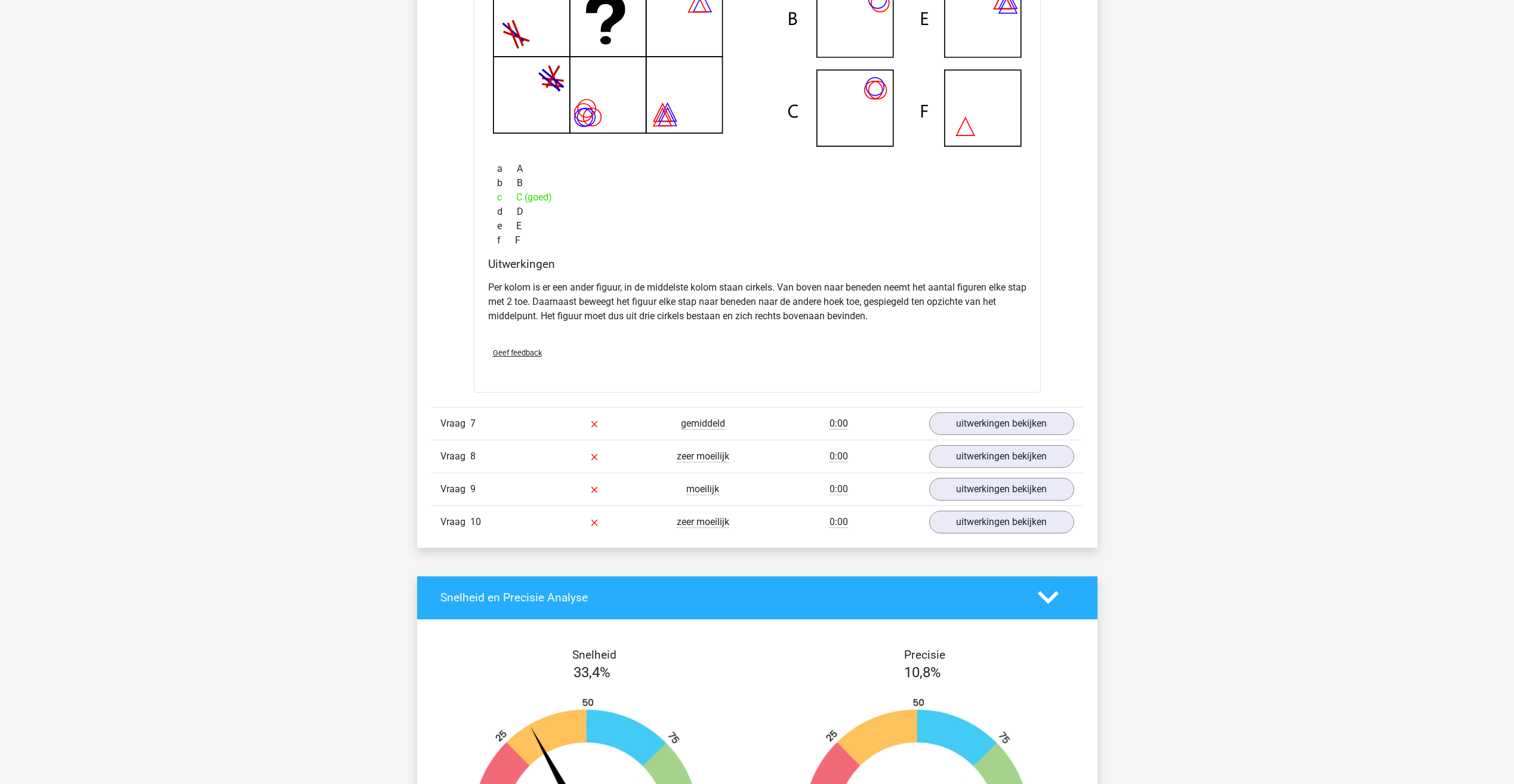
scroll to position [5429, 0]
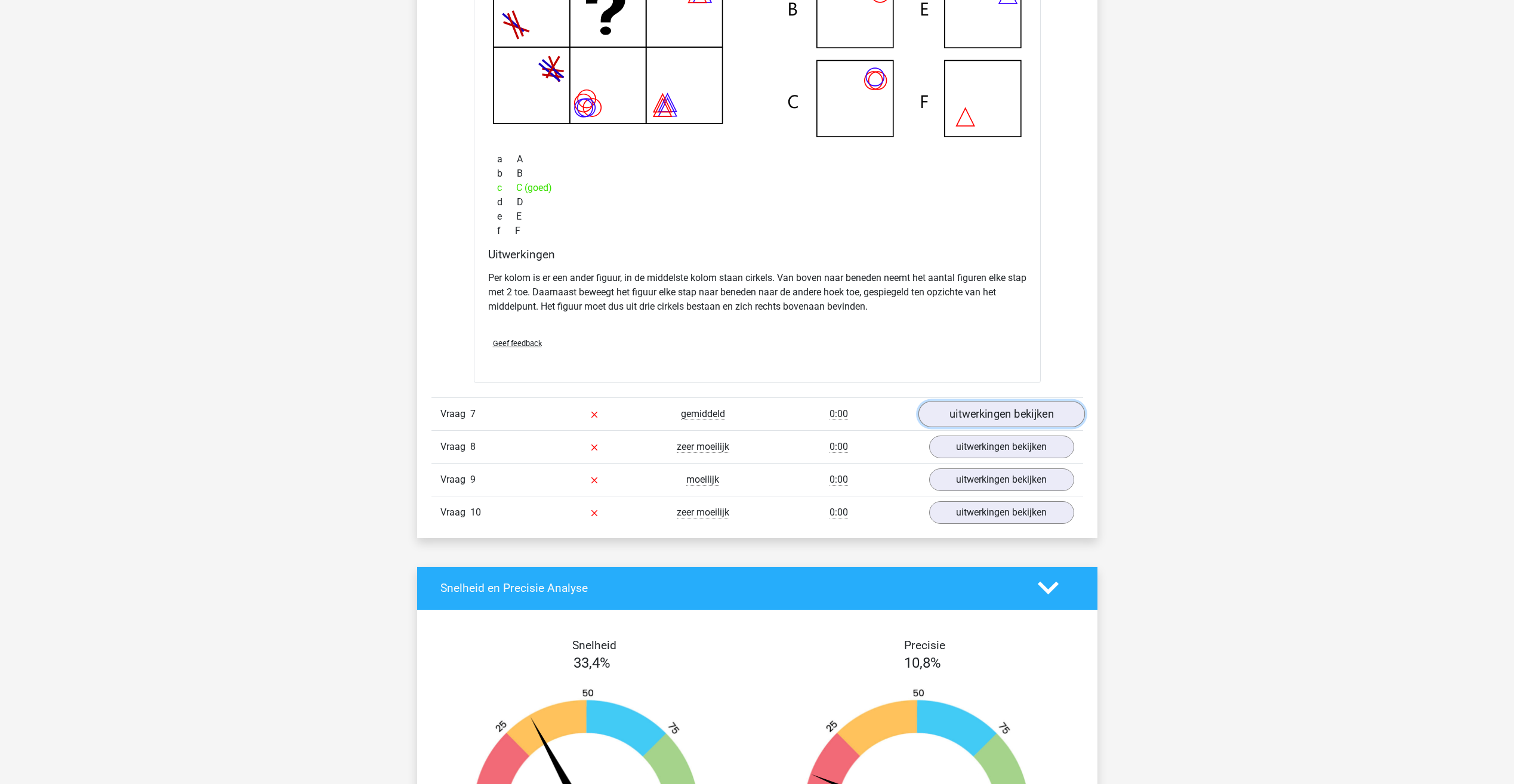
click at [1004, 414] on link "uitwerkingen bekijken" at bounding box center [1001, 414] width 167 height 27
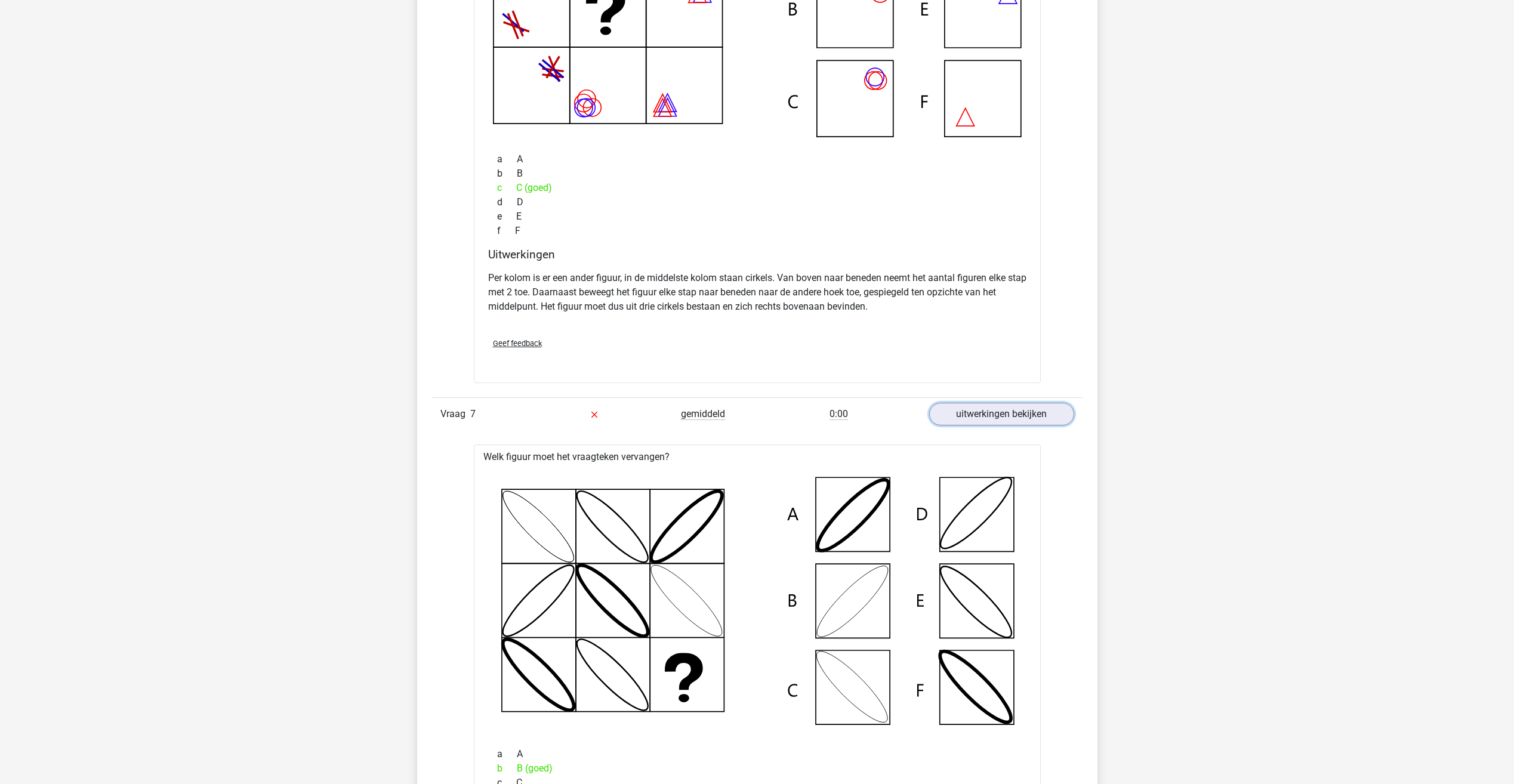
scroll to position [5370, 0]
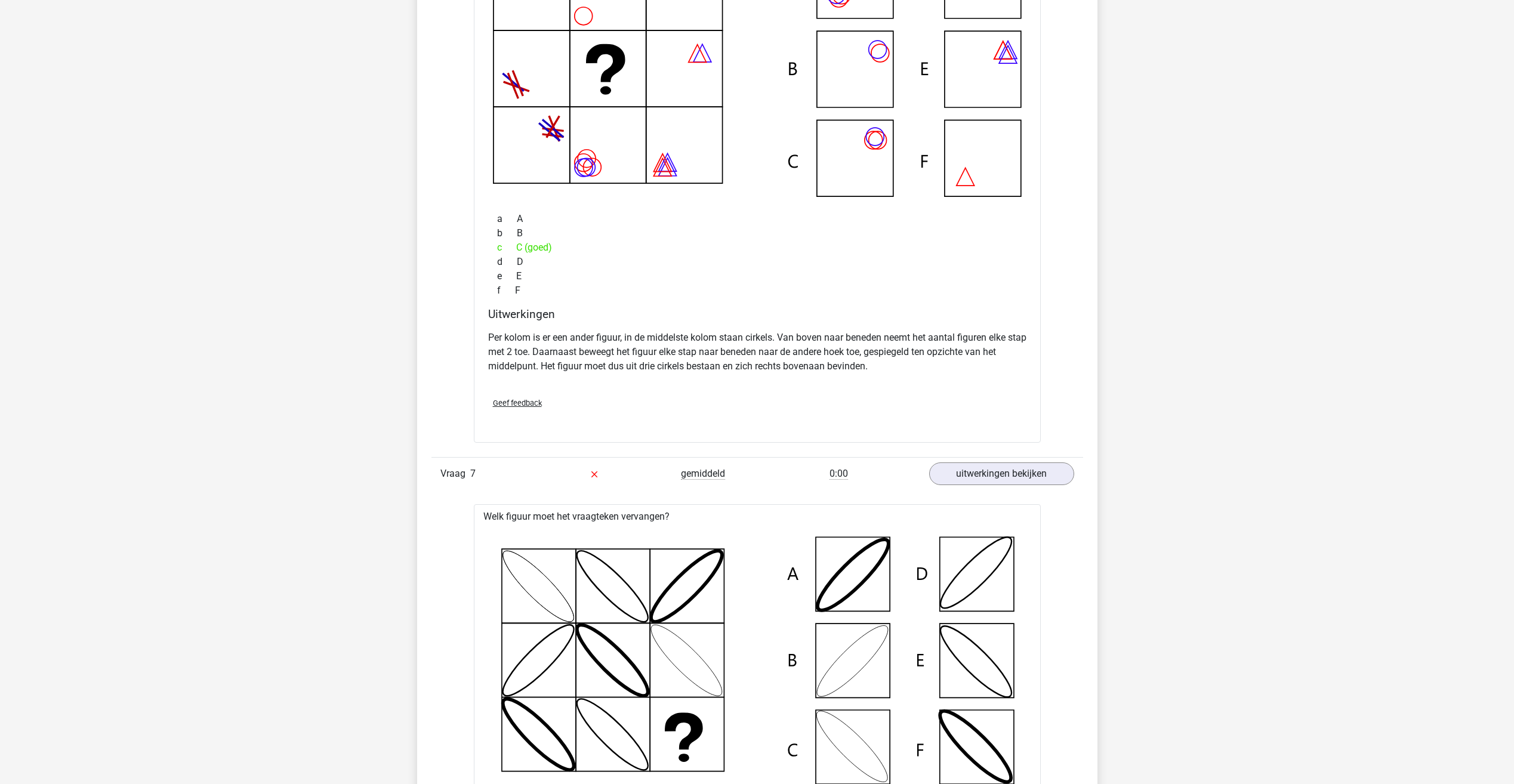
click at [855, 662] on icon at bounding box center [757, 660] width 528 height 264
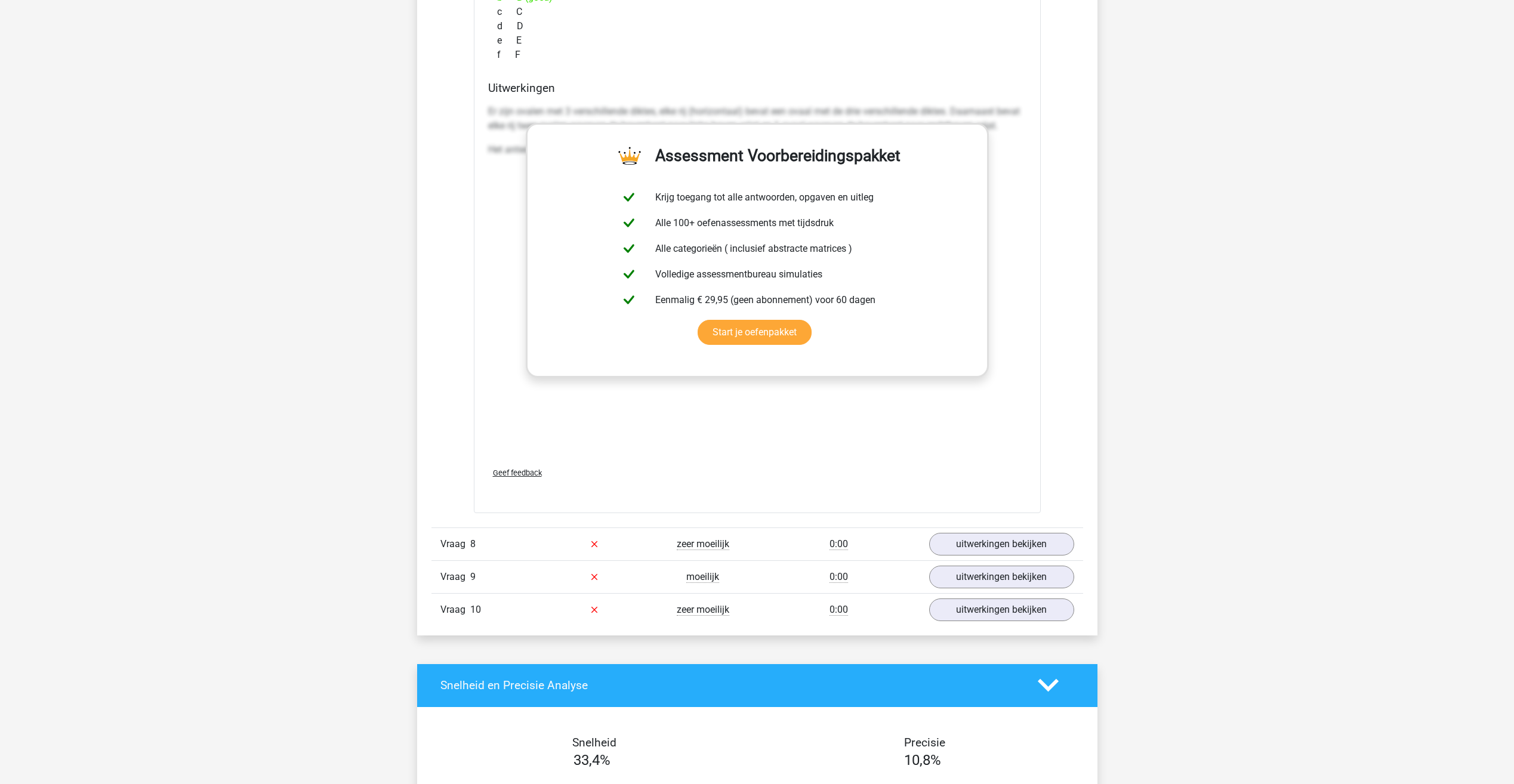
scroll to position [6205, 0]
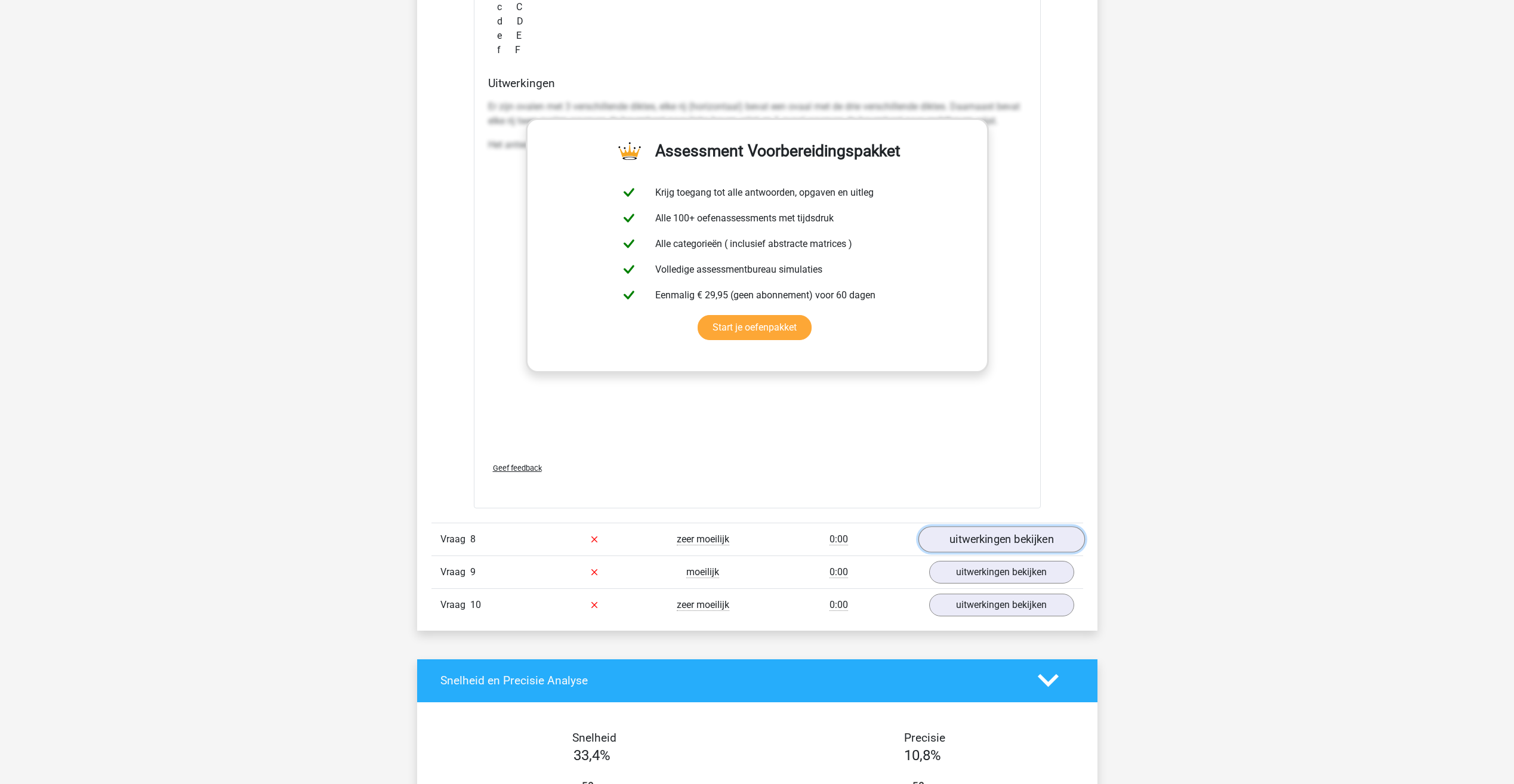
click at [959, 546] on link "uitwerkingen bekijken" at bounding box center [1001, 539] width 167 height 27
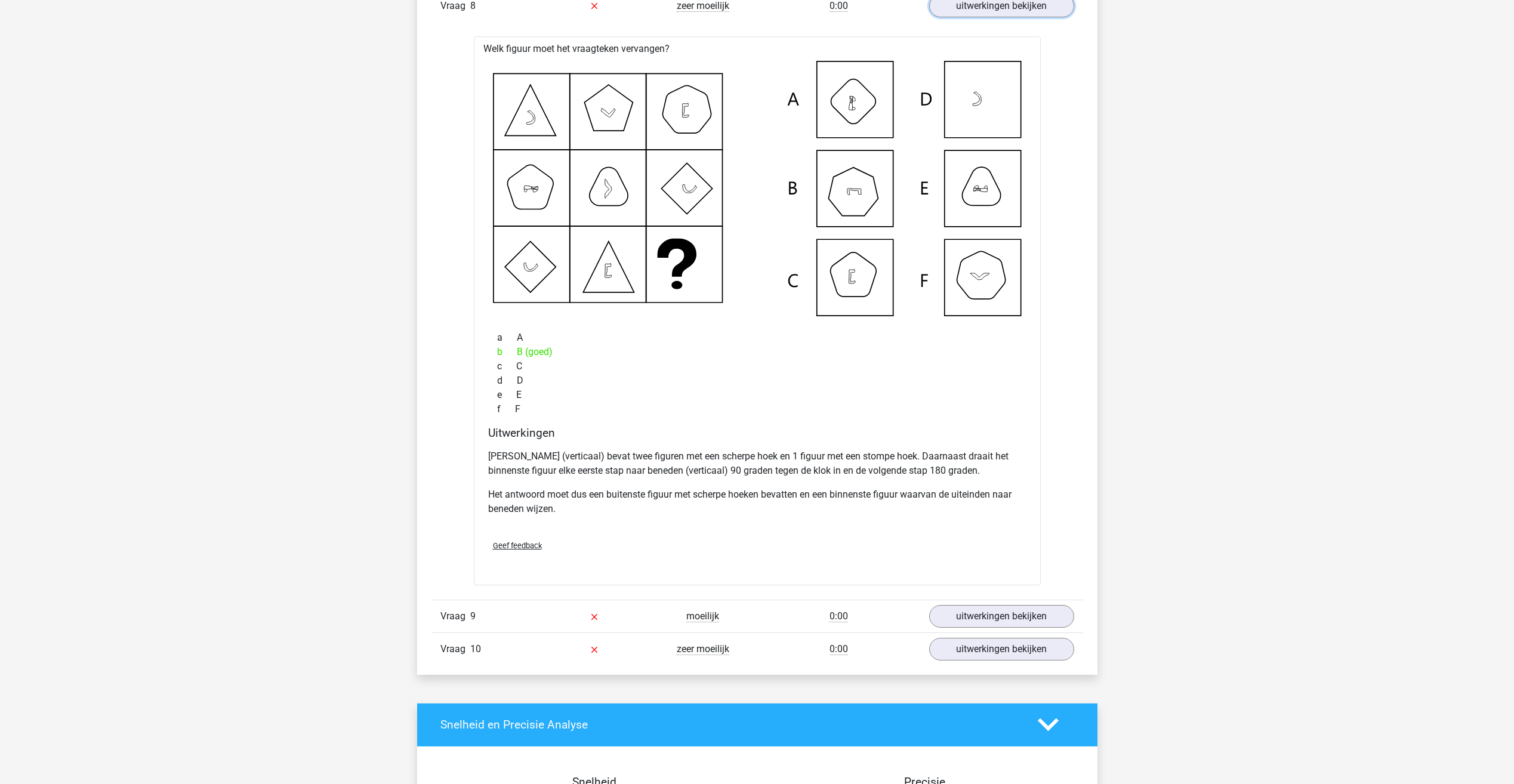
scroll to position [6741, 0]
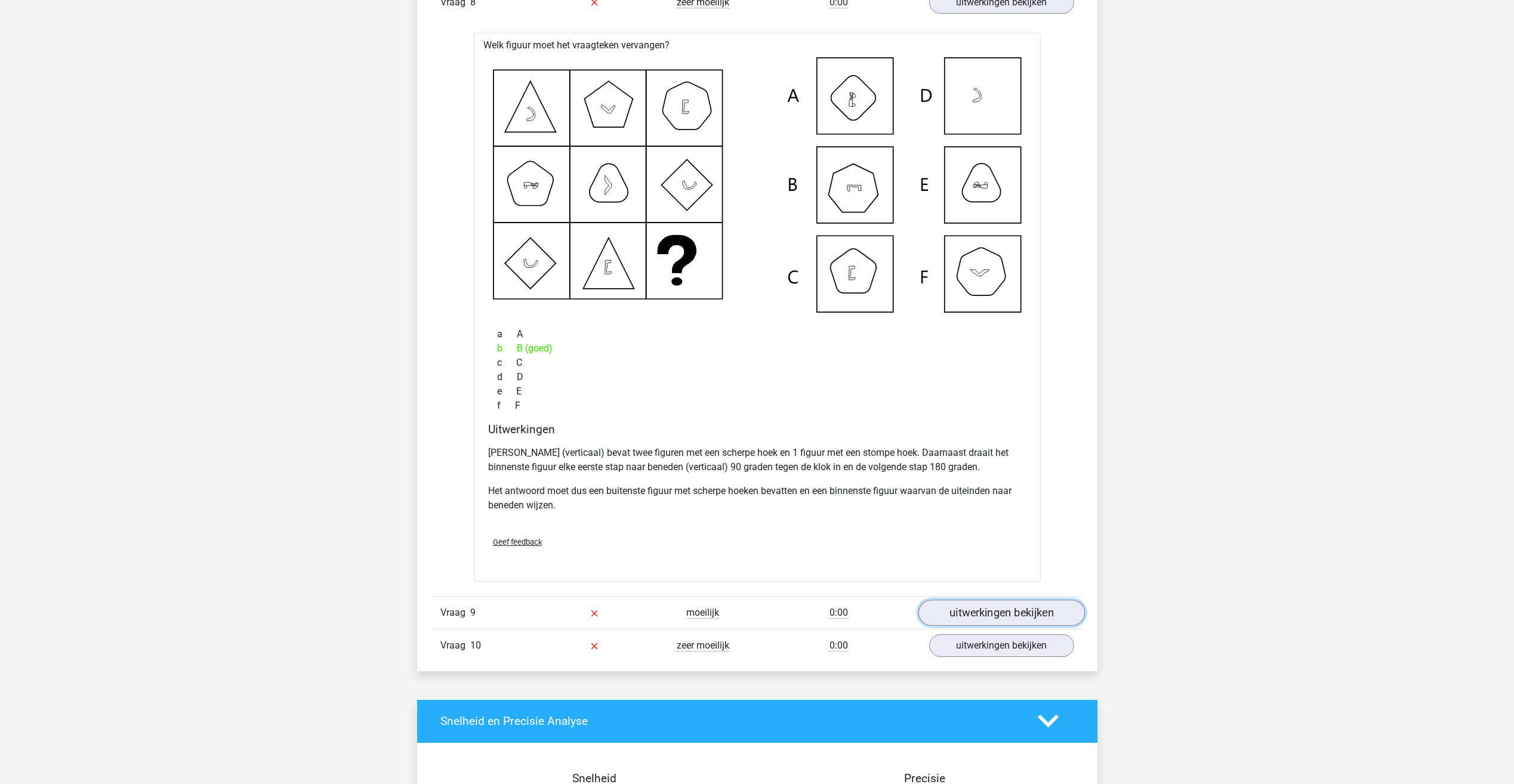
click at [1003, 615] on link "uitwerkingen bekijken" at bounding box center [1001, 613] width 167 height 27
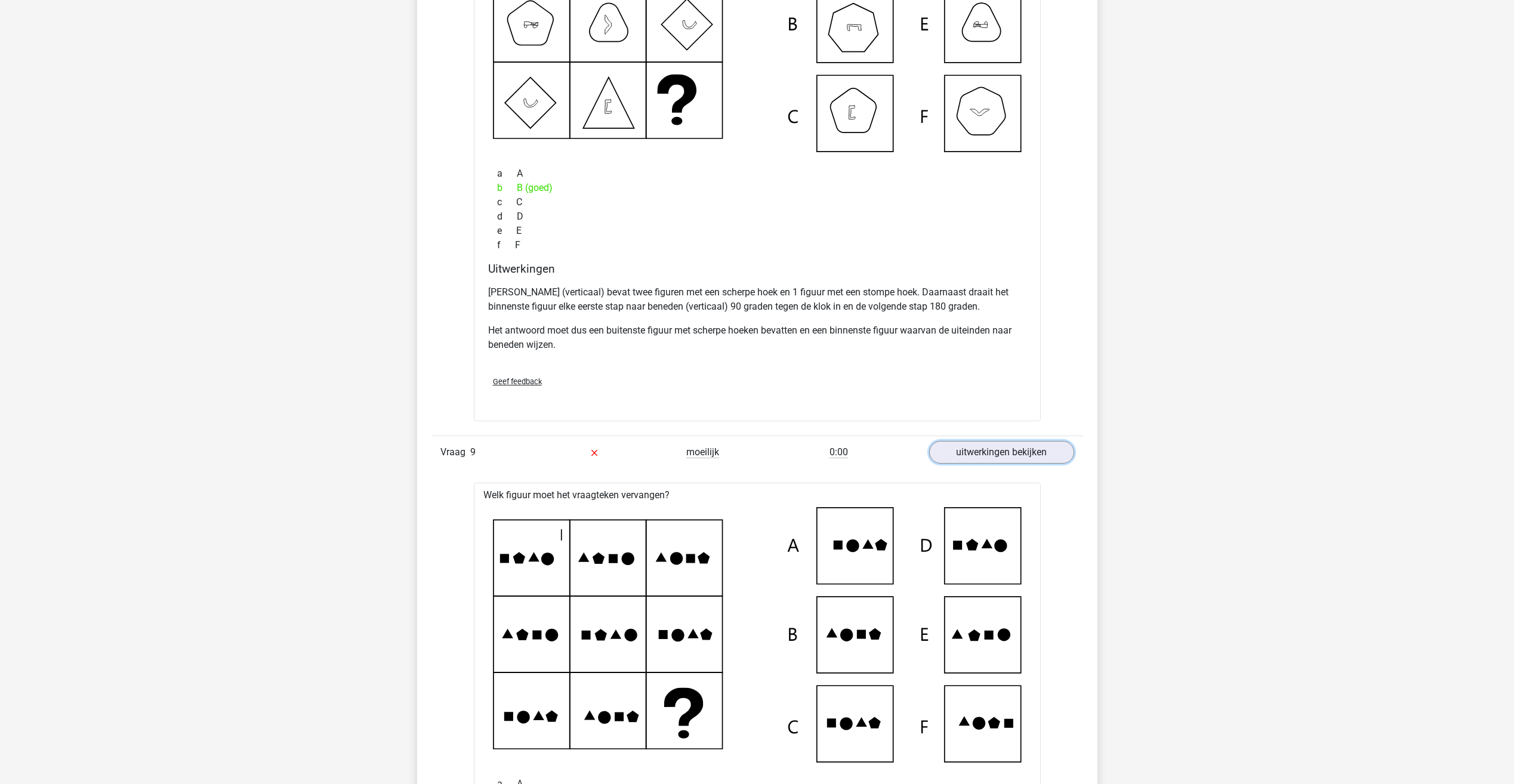
scroll to position [6921, 0]
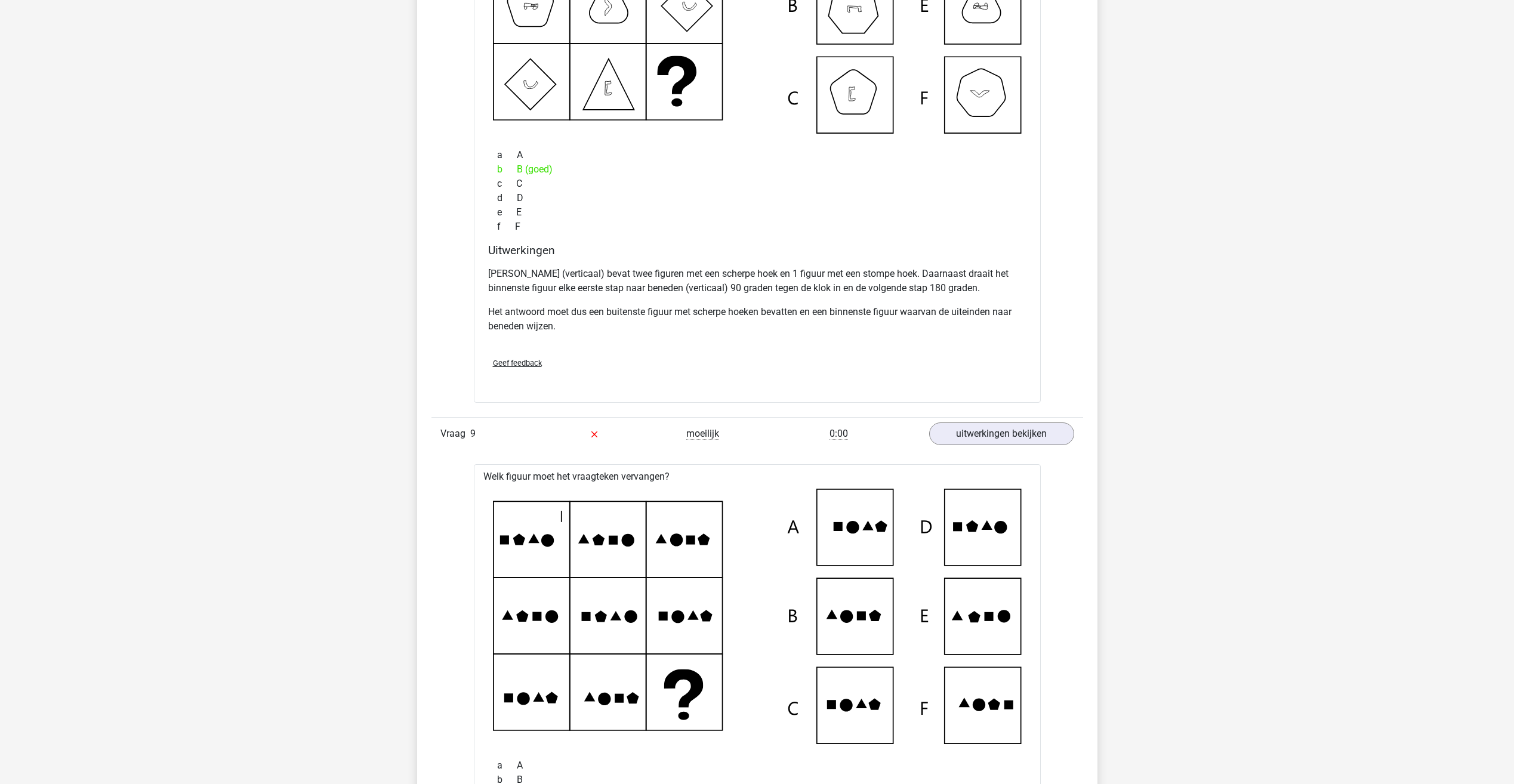
click at [673, 711] on icon at bounding box center [757, 616] width 528 height 255
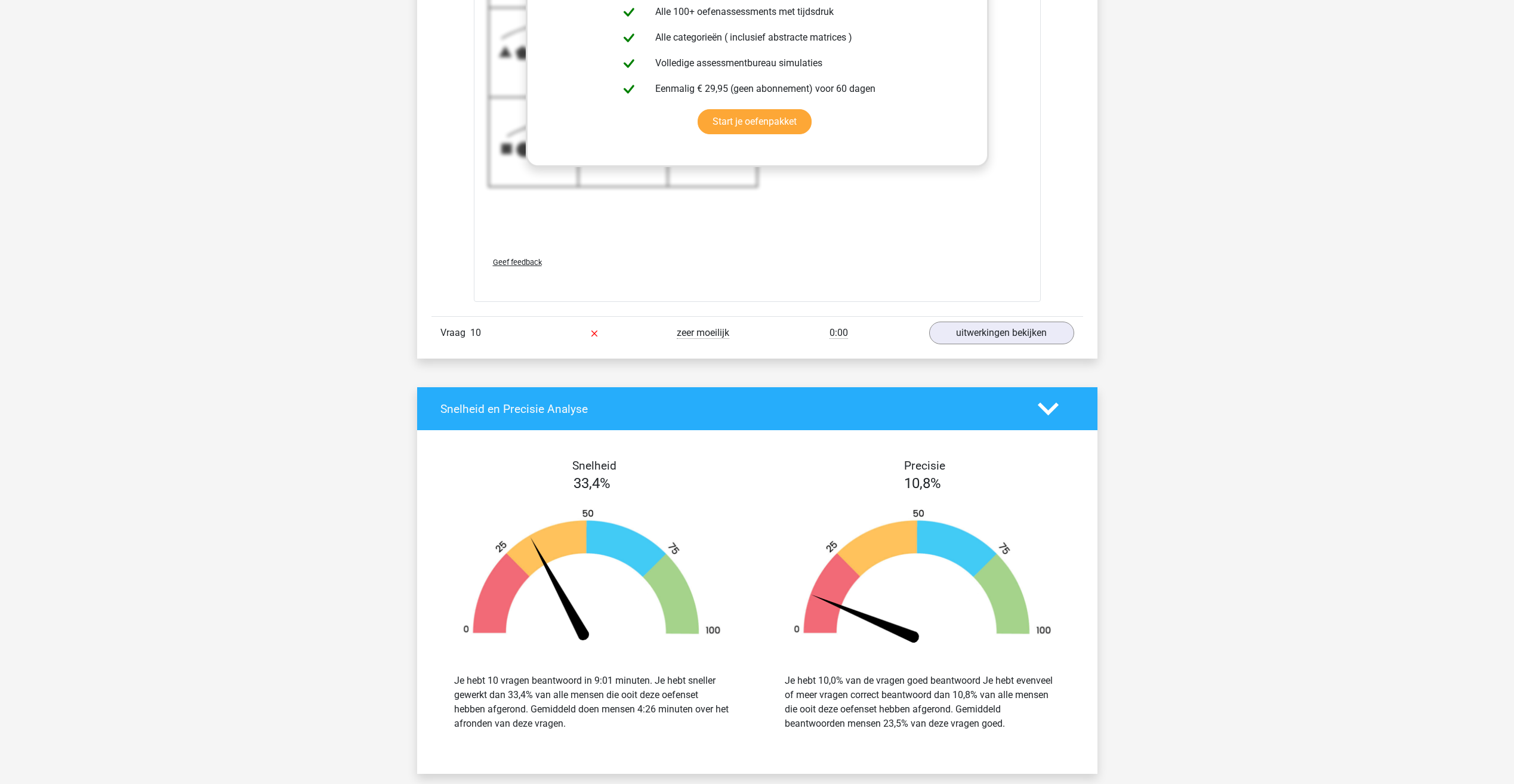
scroll to position [7935, 0]
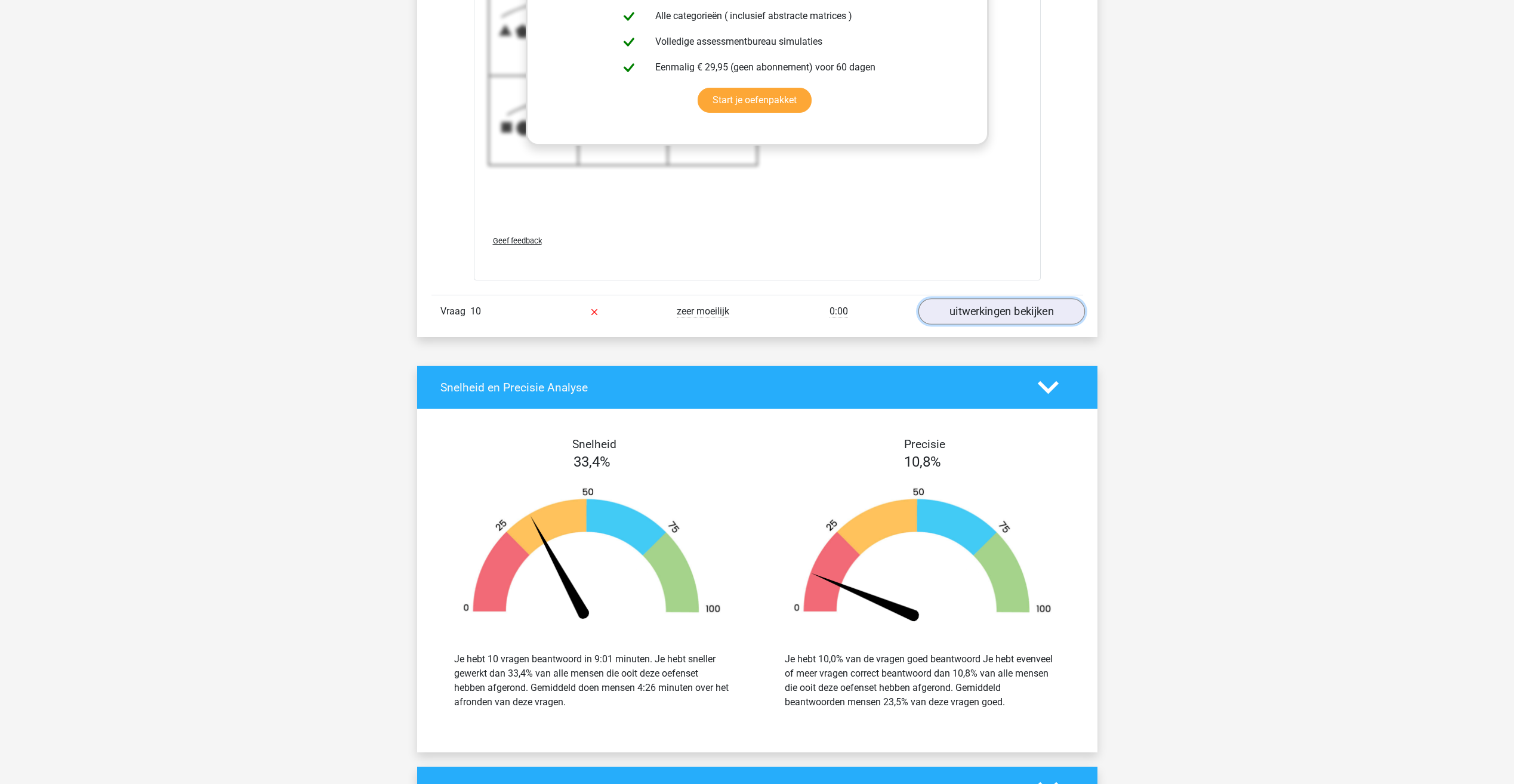
click at [985, 316] on link "uitwerkingen bekijken" at bounding box center [1001, 311] width 167 height 27
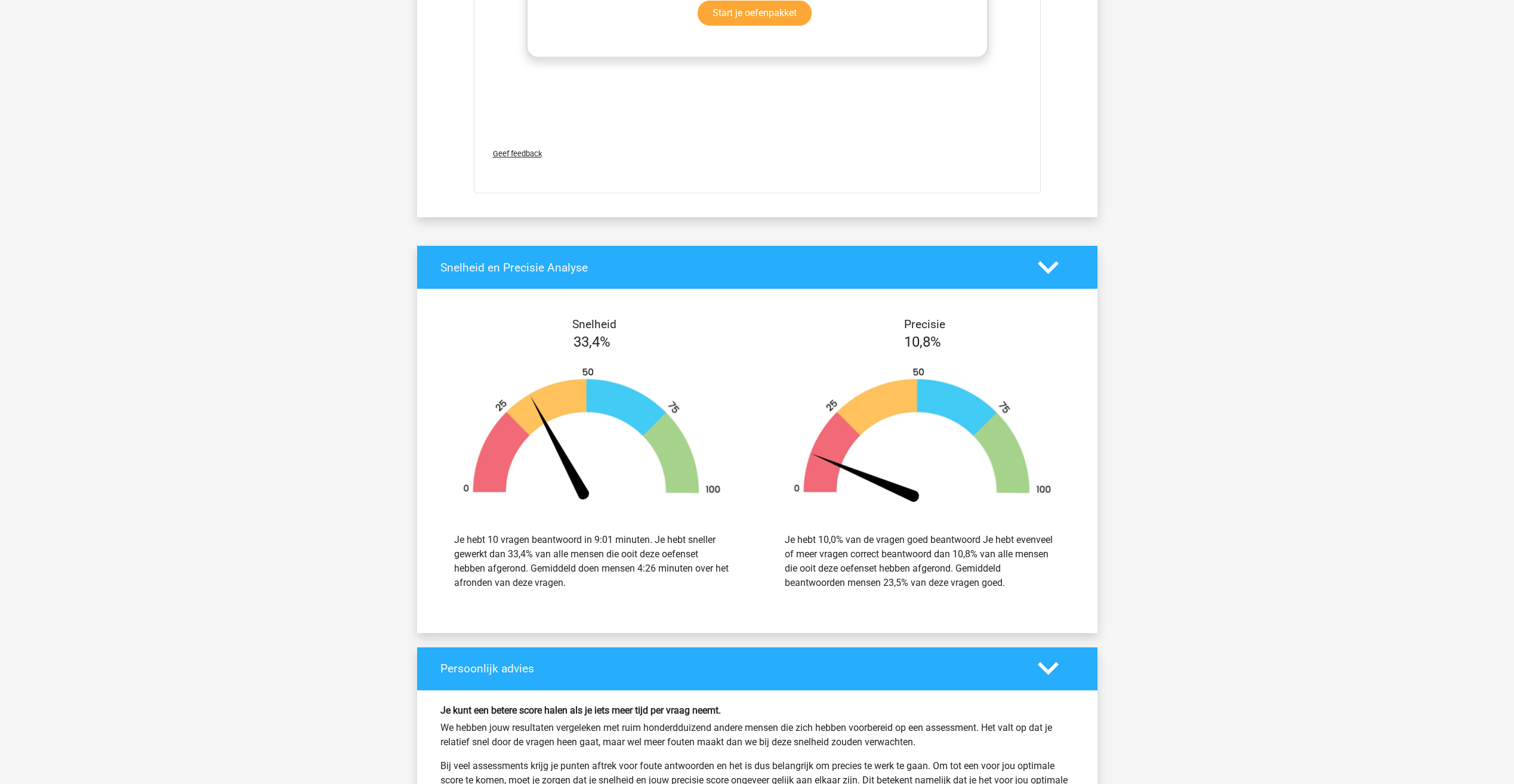
scroll to position [8830, 0]
